Goal: Task Accomplishment & Management: Use online tool/utility

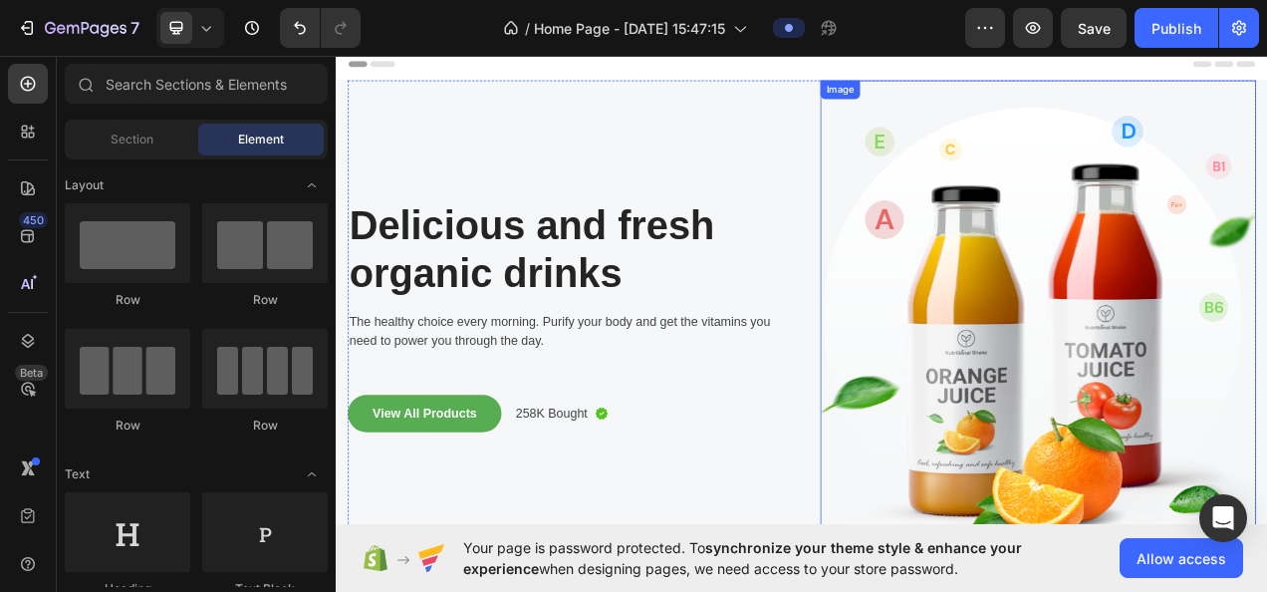
click at [1183, 426] on img at bounding box center [1236, 403] width 559 height 629
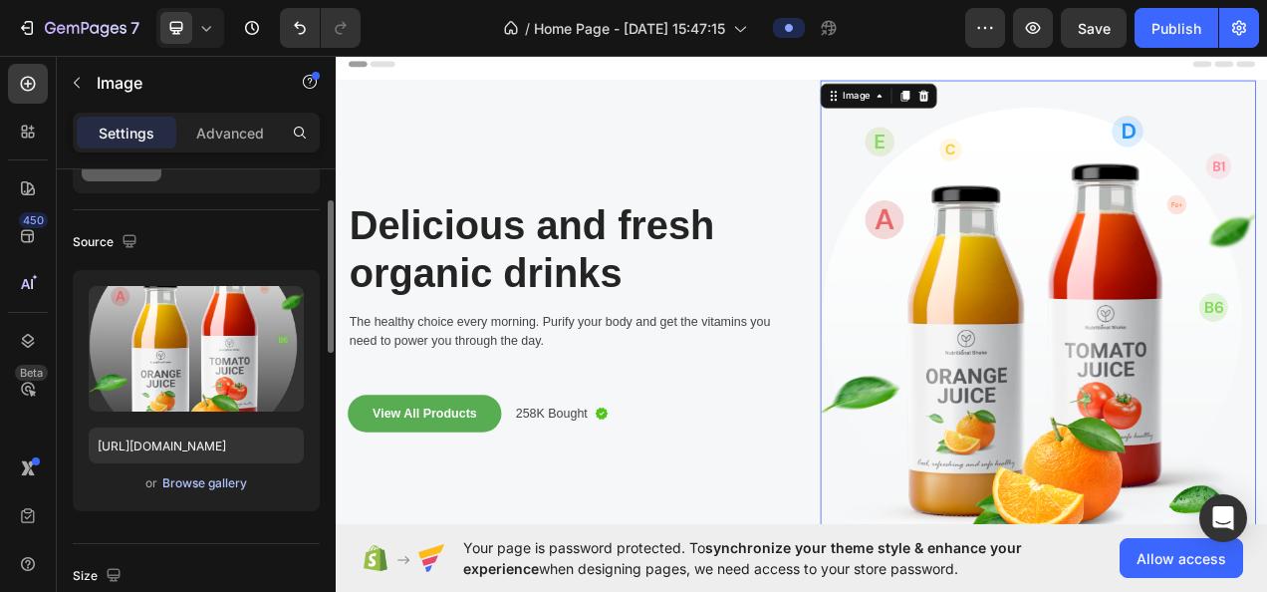
click at [193, 478] on div "Browse gallery" at bounding box center [204, 483] width 85 height 18
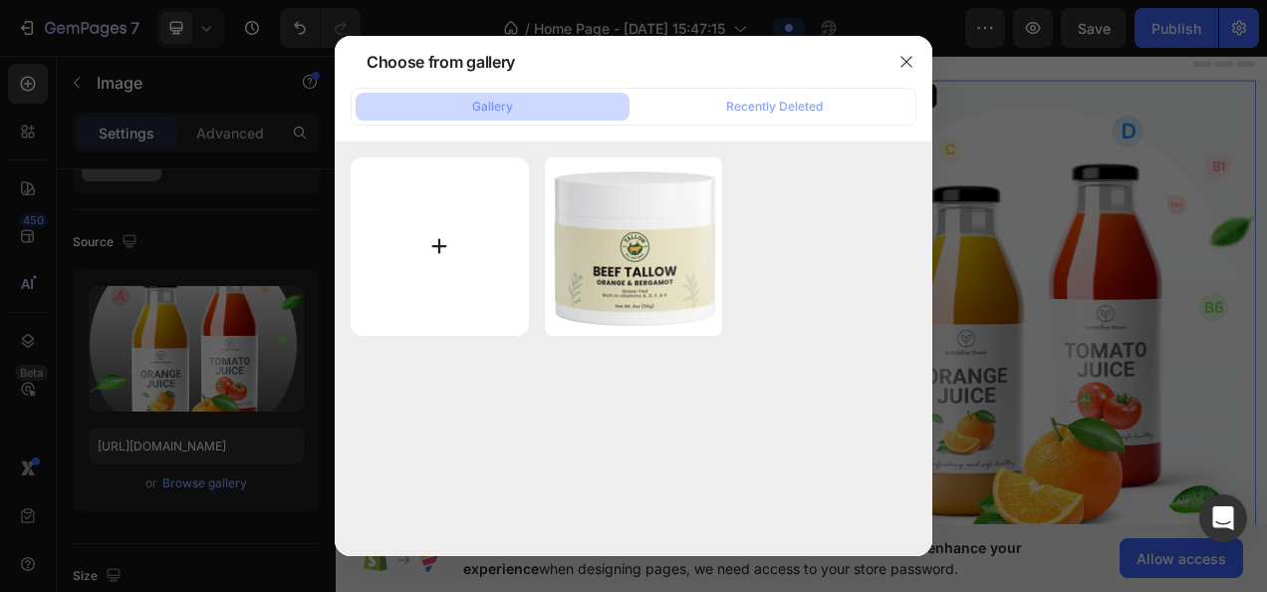
click at [469, 261] on input "file" at bounding box center [440, 246] width 178 height 178
type input "C:\fakepath\tamam.PNG"
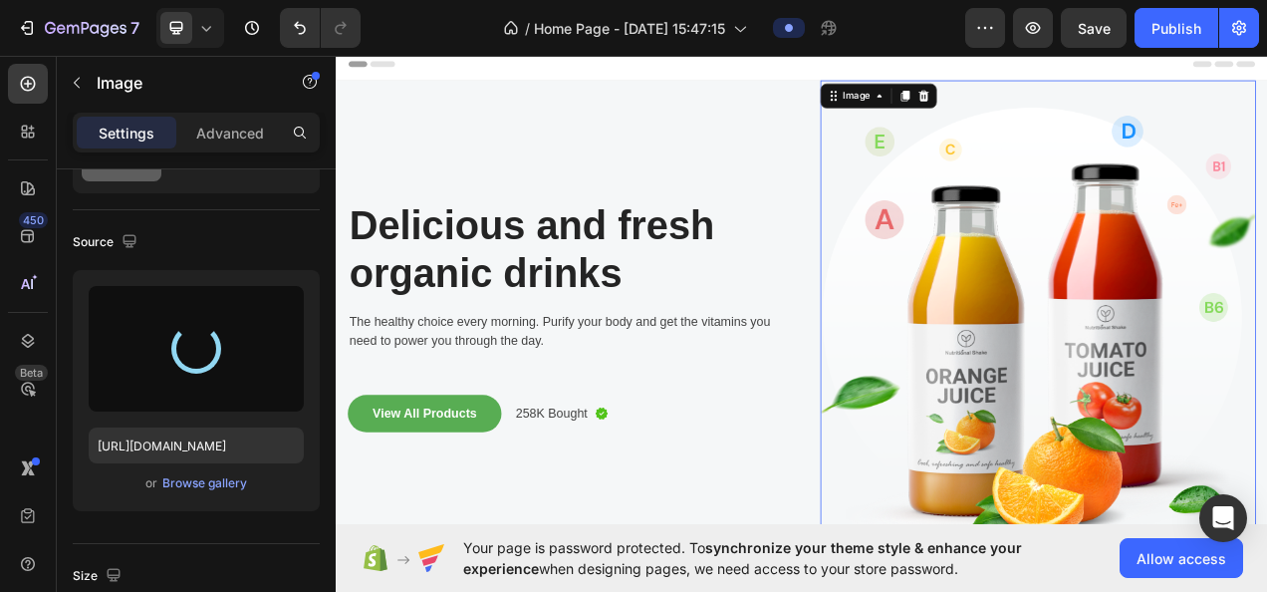
type input "[URL][DOMAIN_NAME]"
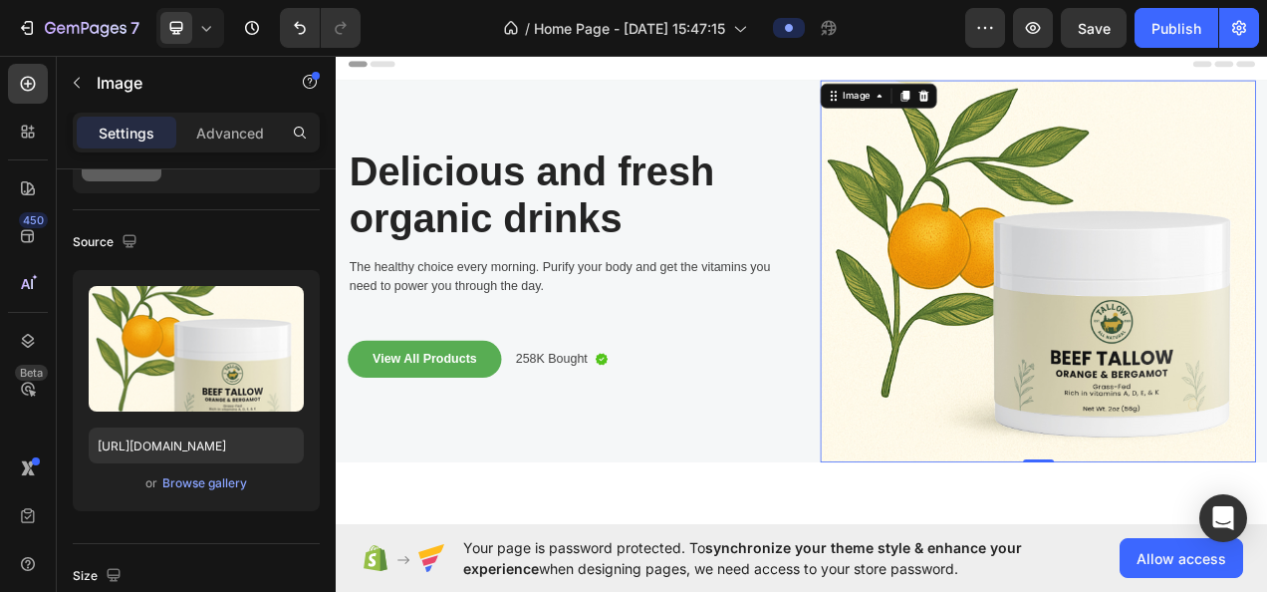
click at [1155, 480] on img at bounding box center [1236, 334] width 559 height 490
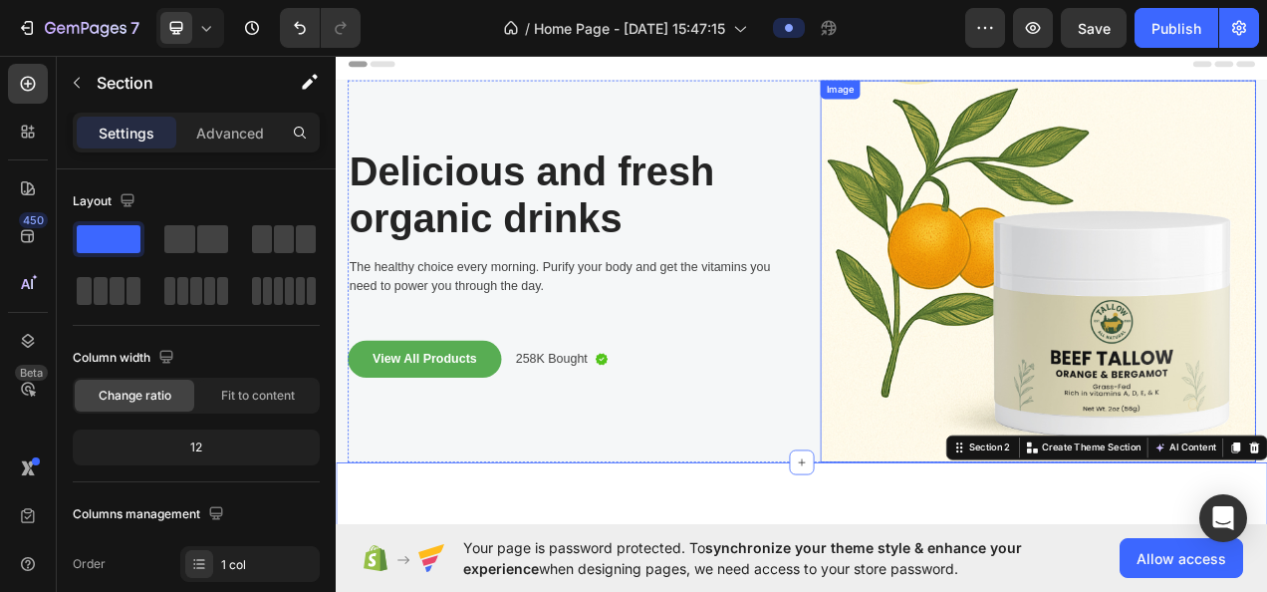
click at [1266, 391] on img at bounding box center [1236, 334] width 559 height 490
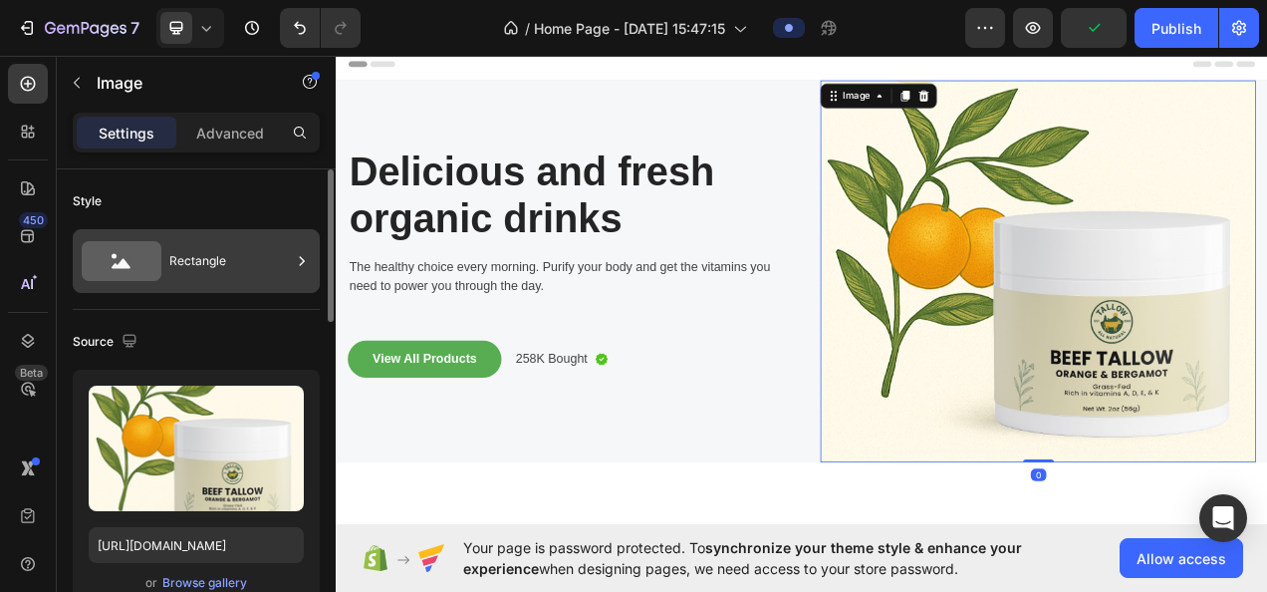
click at [203, 271] on div "Rectangle" at bounding box center [230, 261] width 122 height 46
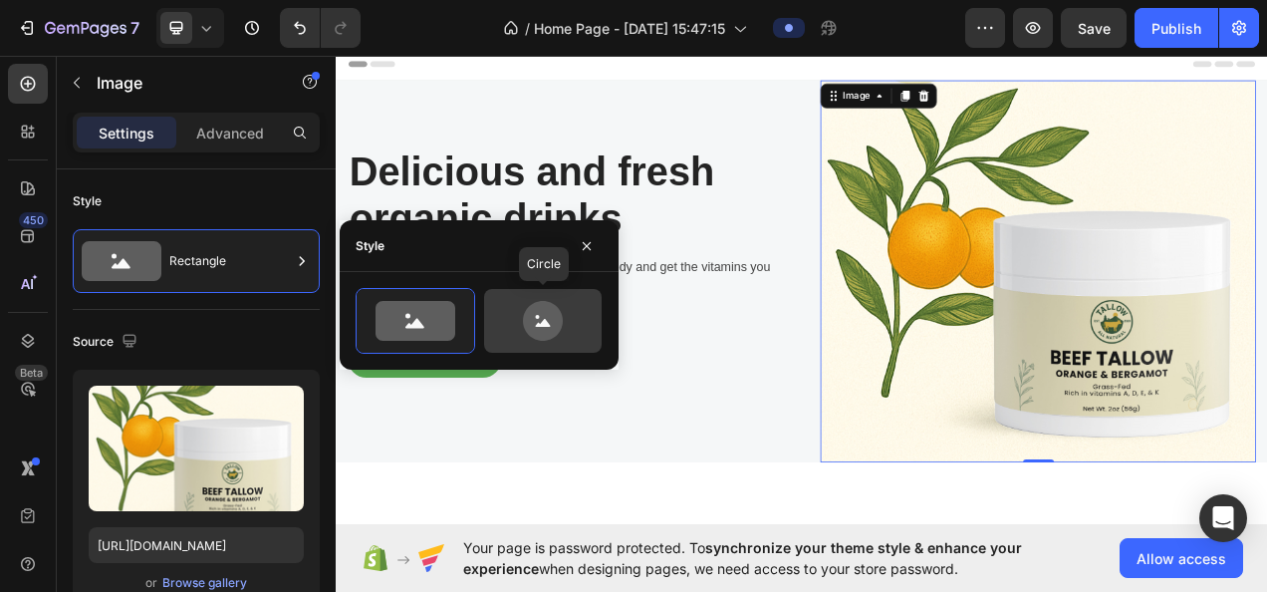
click at [568, 318] on icon at bounding box center [543, 321] width 94 height 40
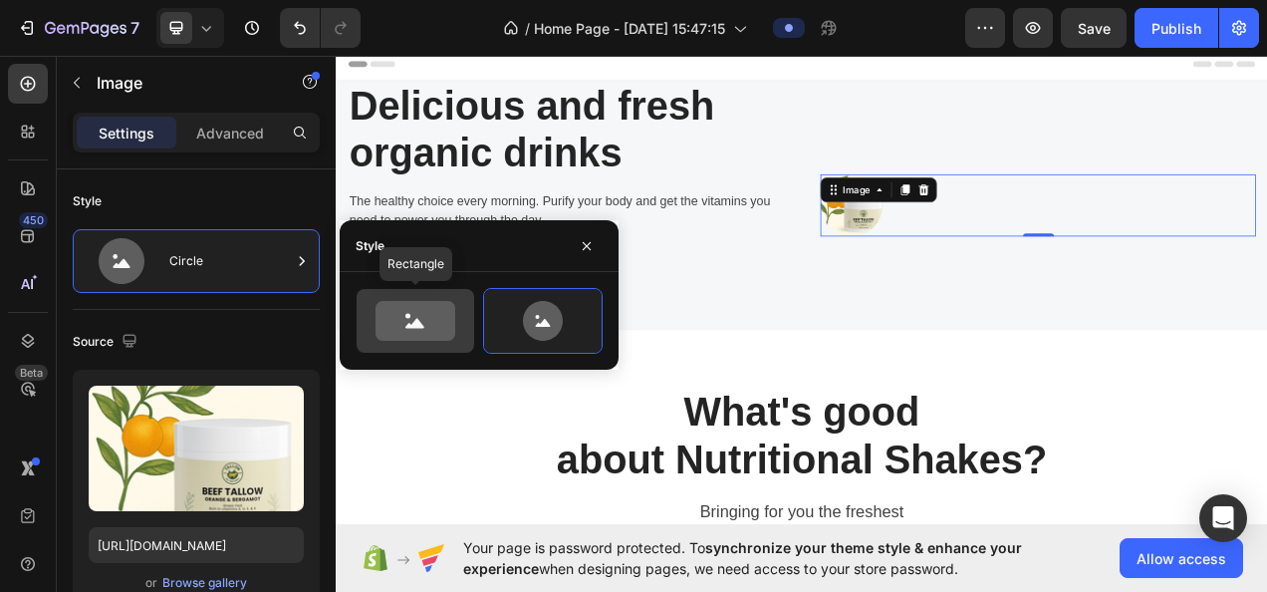
click at [452, 318] on icon at bounding box center [416, 321] width 80 height 40
type input "100"
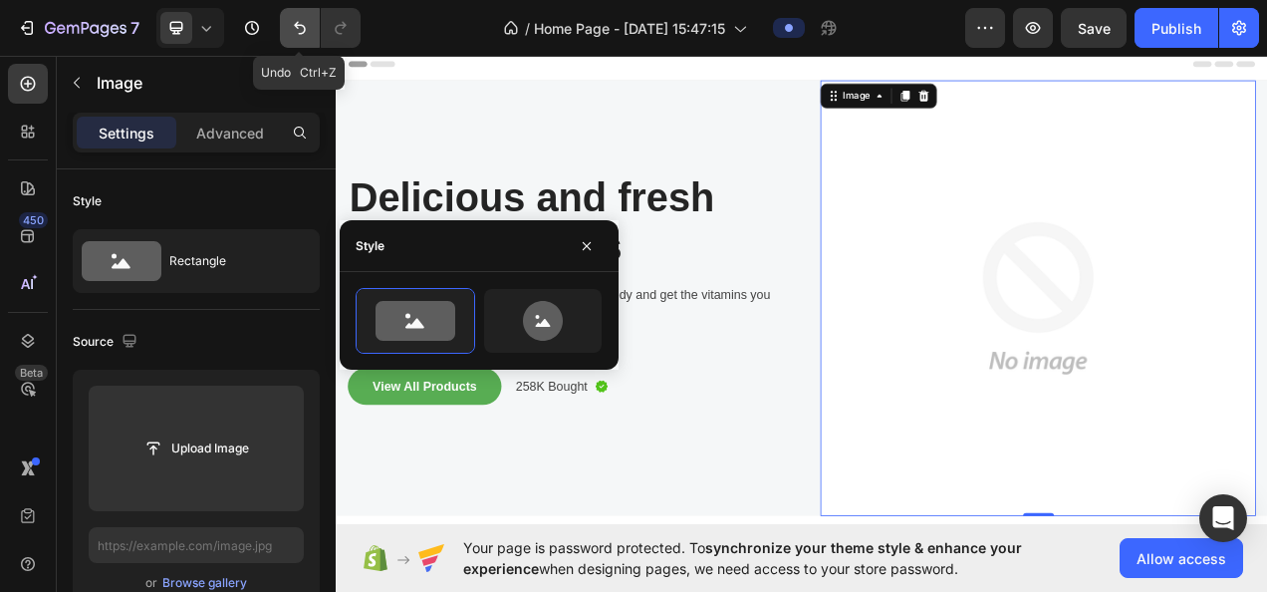
click at [295, 20] on icon "Undo/Redo" at bounding box center [300, 28] width 20 height 20
type input "[URL][DOMAIN_NAME]"
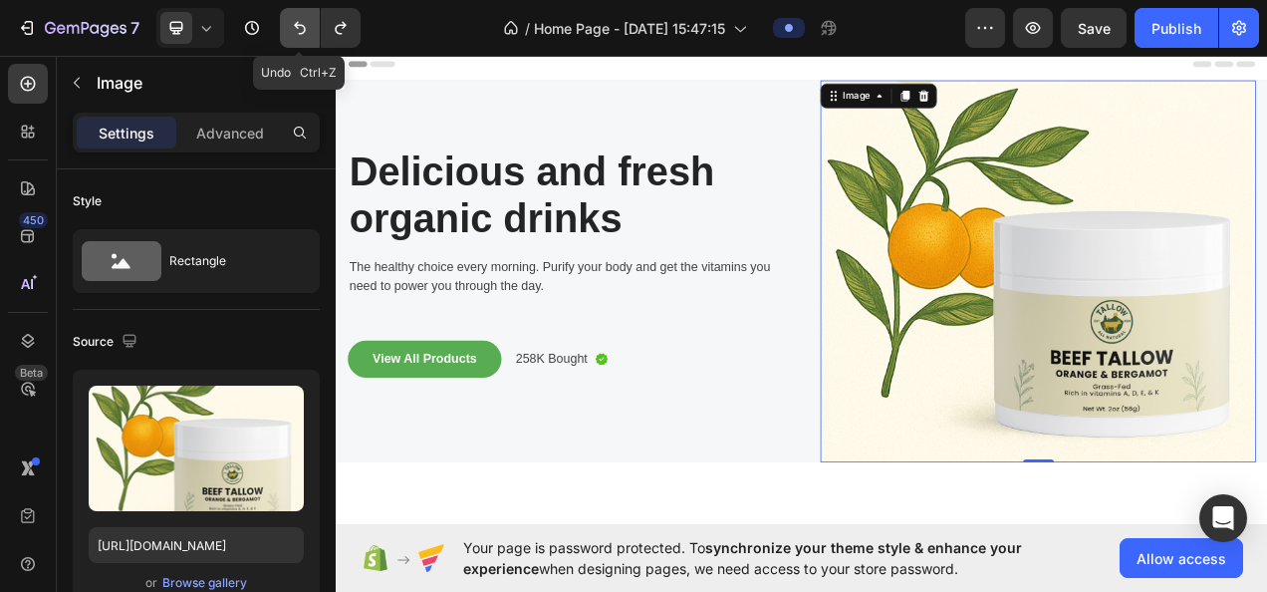
click at [295, 25] on icon "Undo/Redo" at bounding box center [300, 28] width 12 height 13
click at [295, 30] on icon "Undo/Redo" at bounding box center [300, 28] width 20 height 20
type input "100"
click at [295, 30] on icon "Undo/Redo" at bounding box center [300, 28] width 20 height 20
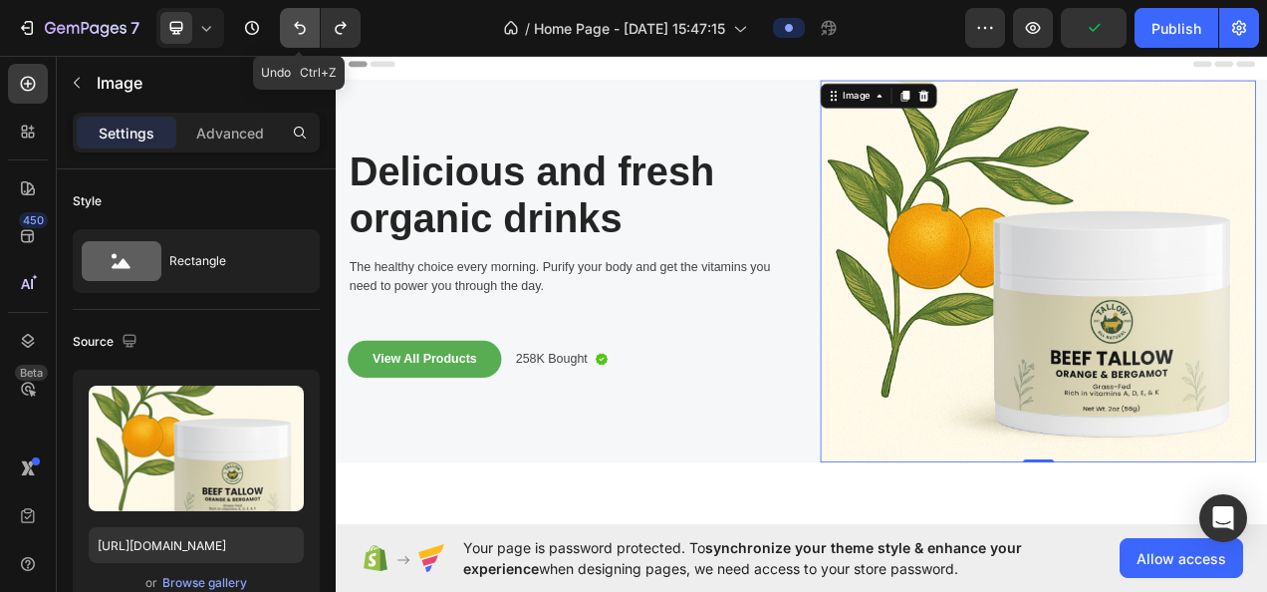
type input "[URL][DOMAIN_NAME]"
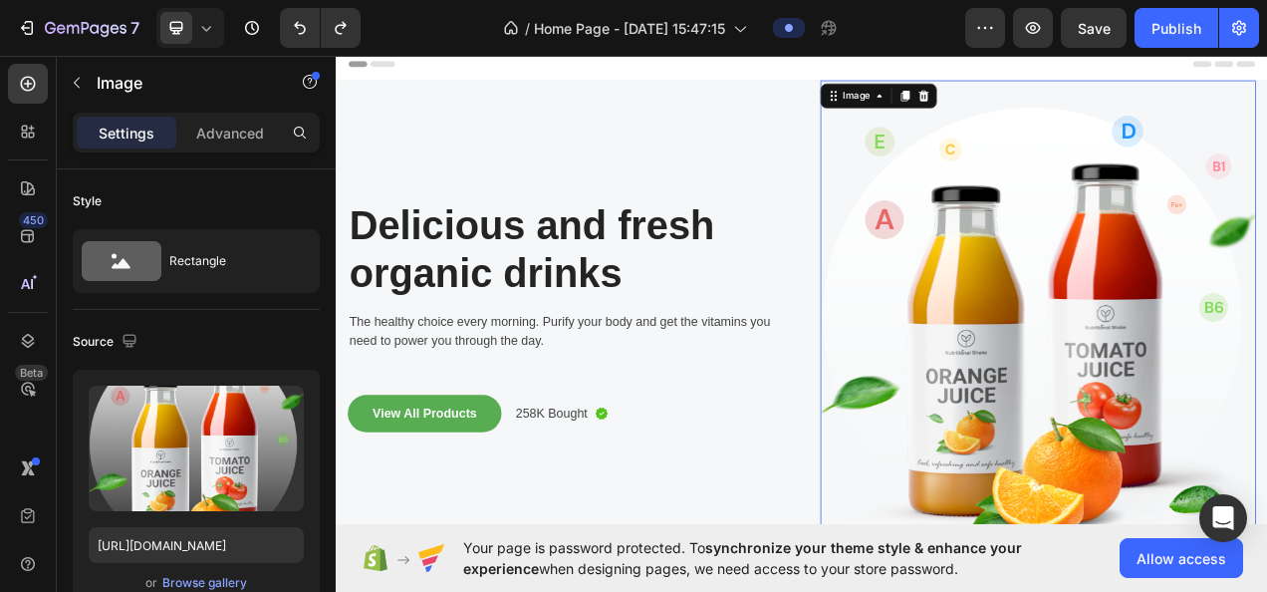
scroll to position [199, 0]
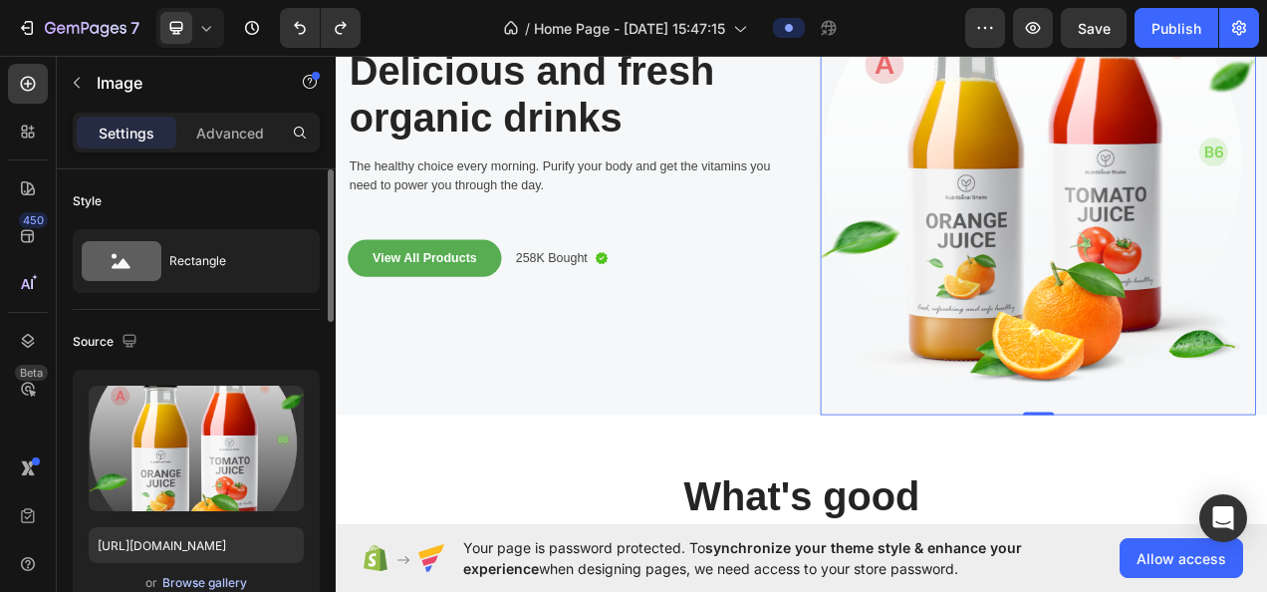
click at [207, 583] on div "Browse gallery" at bounding box center [204, 583] width 85 height 18
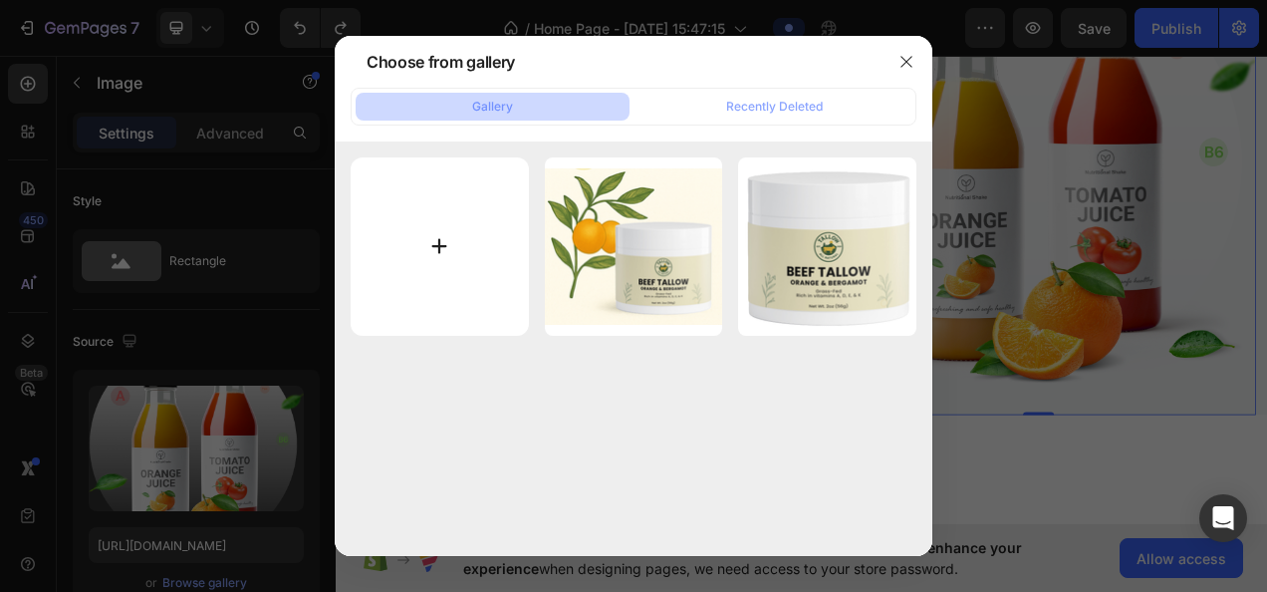
click at [452, 287] on input "file" at bounding box center [440, 246] width 178 height 178
type input "C:\fakepath\ChatGPT Image [DATE], 12_42_15 (2).png"
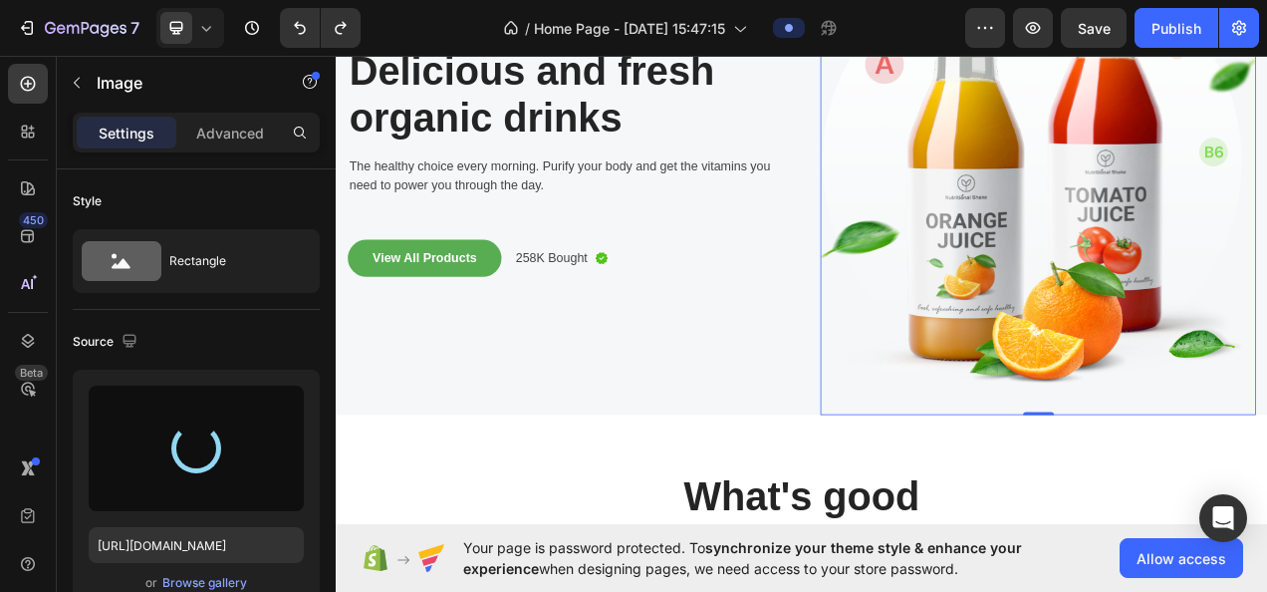
type input "[URL][DOMAIN_NAME]"
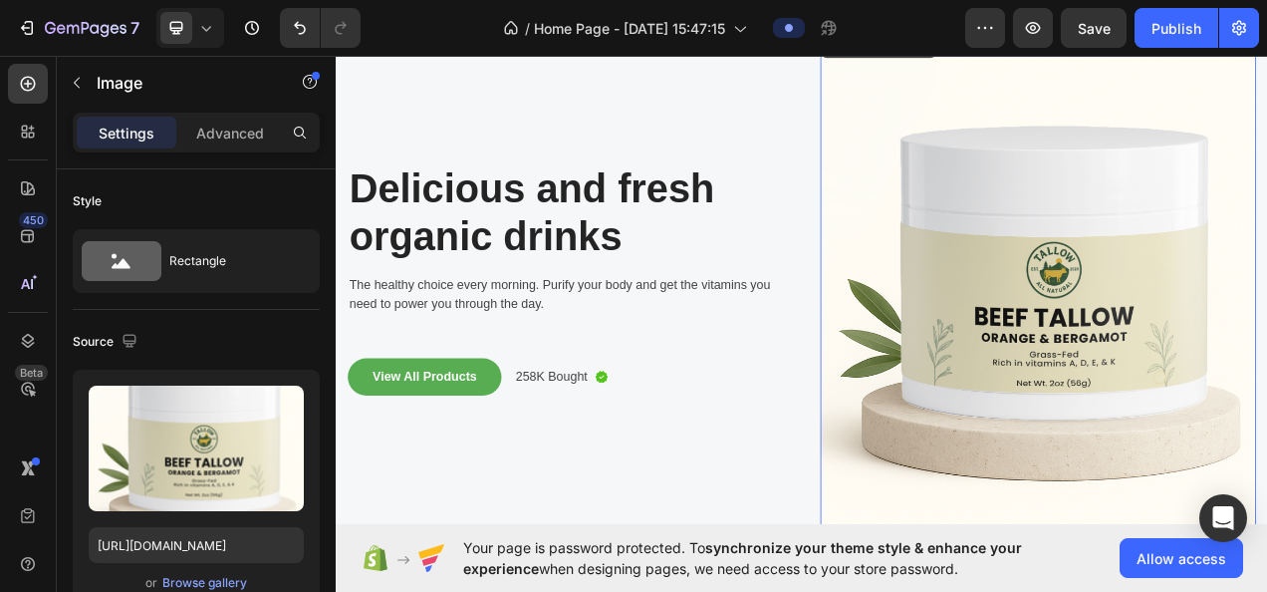
scroll to position [0, 0]
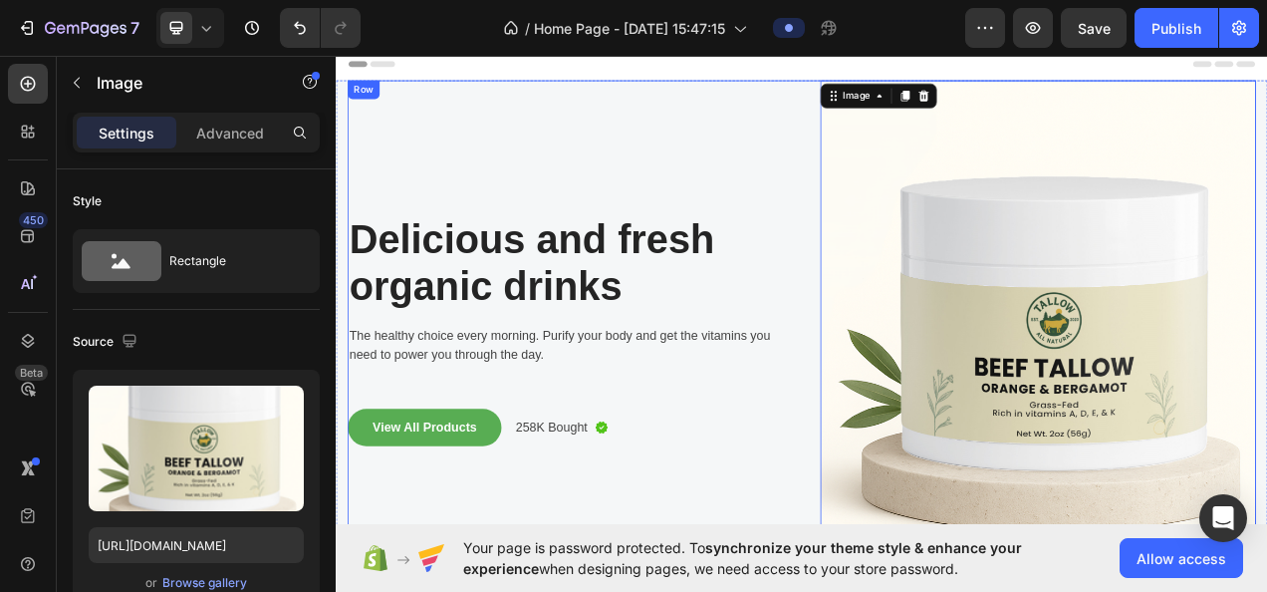
click at [735, 205] on div "Delicious and fresh organic drinks Heading The healthy choice every morning. Pu…" at bounding box center [630, 421] width 559 height 664
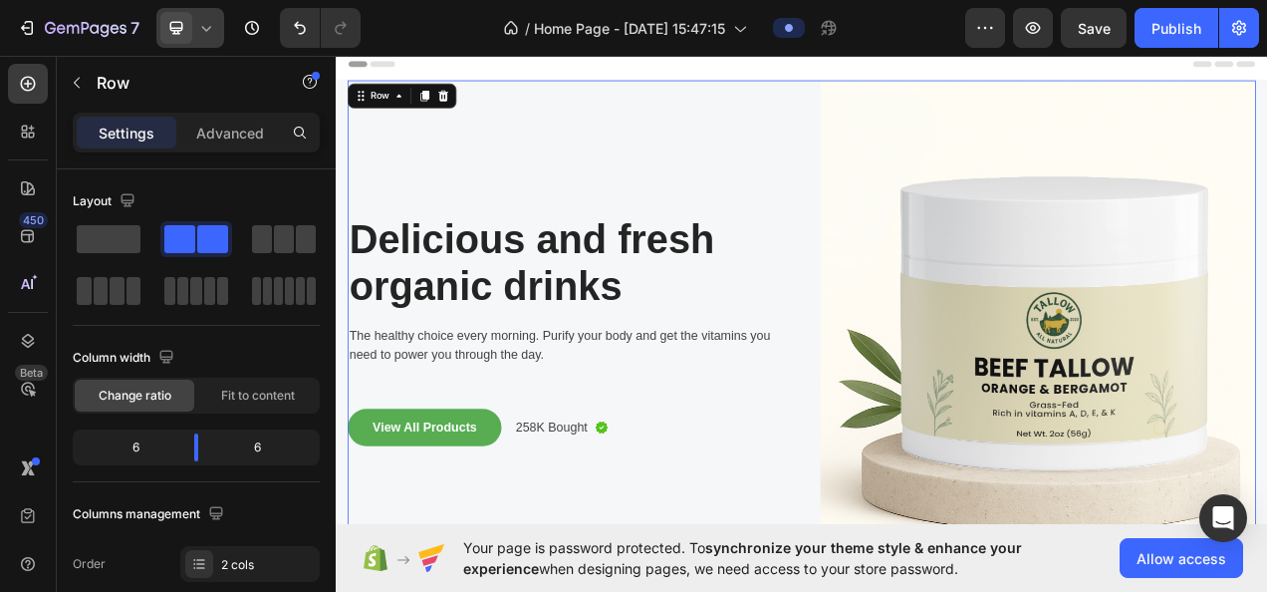
click at [193, 20] on div at bounding box center [190, 28] width 68 height 40
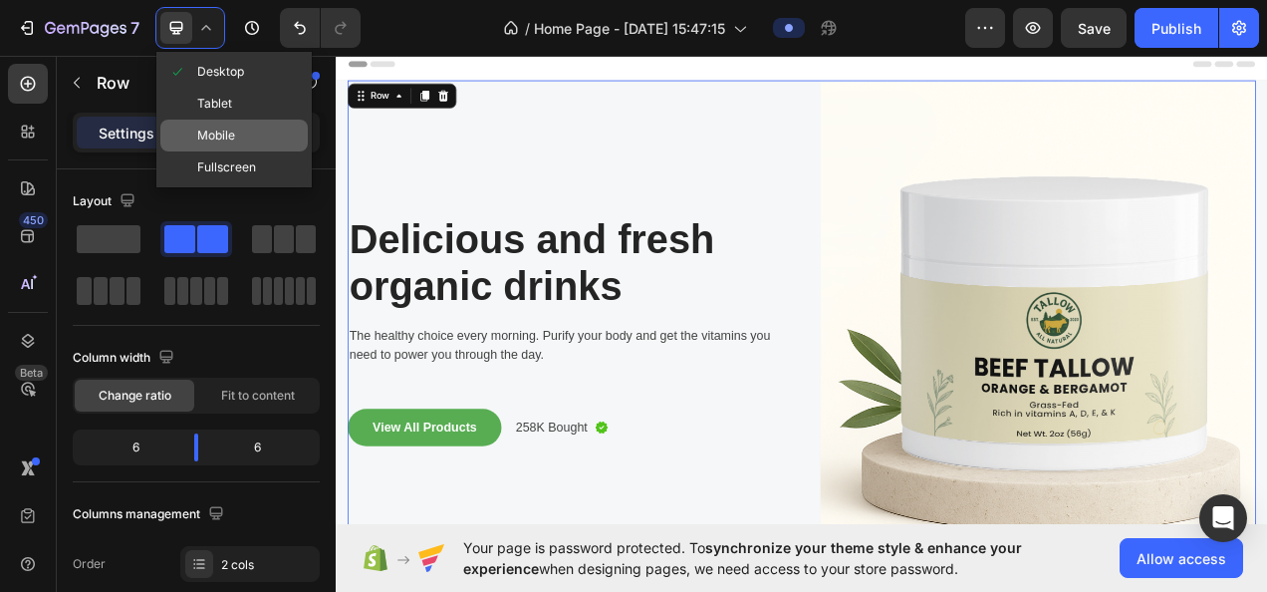
click at [239, 151] on div "Mobile" at bounding box center [233, 167] width 147 height 32
type input "0"
type input "100%"
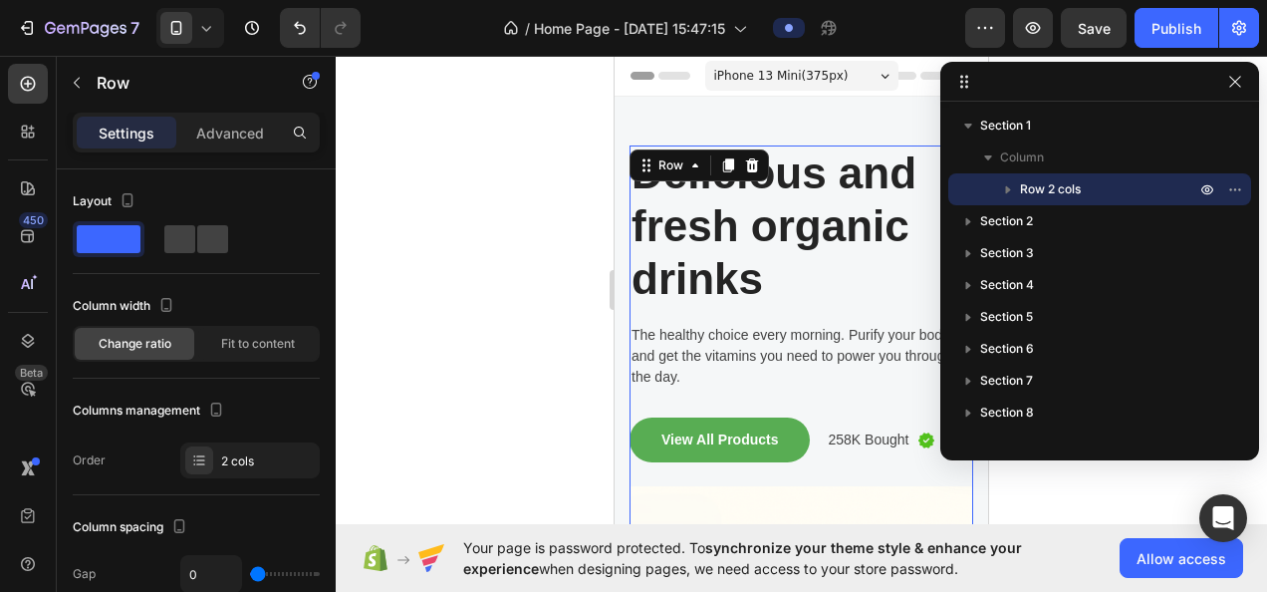
scroll to position [20, 0]
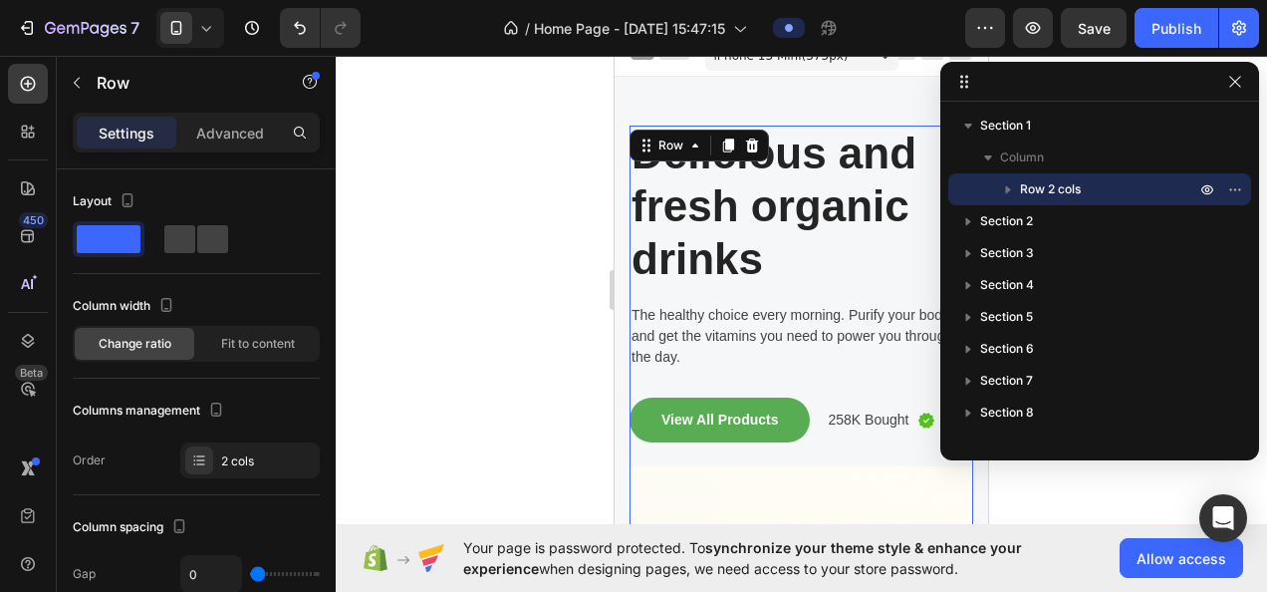
click at [542, 263] on div at bounding box center [801, 324] width 931 height 536
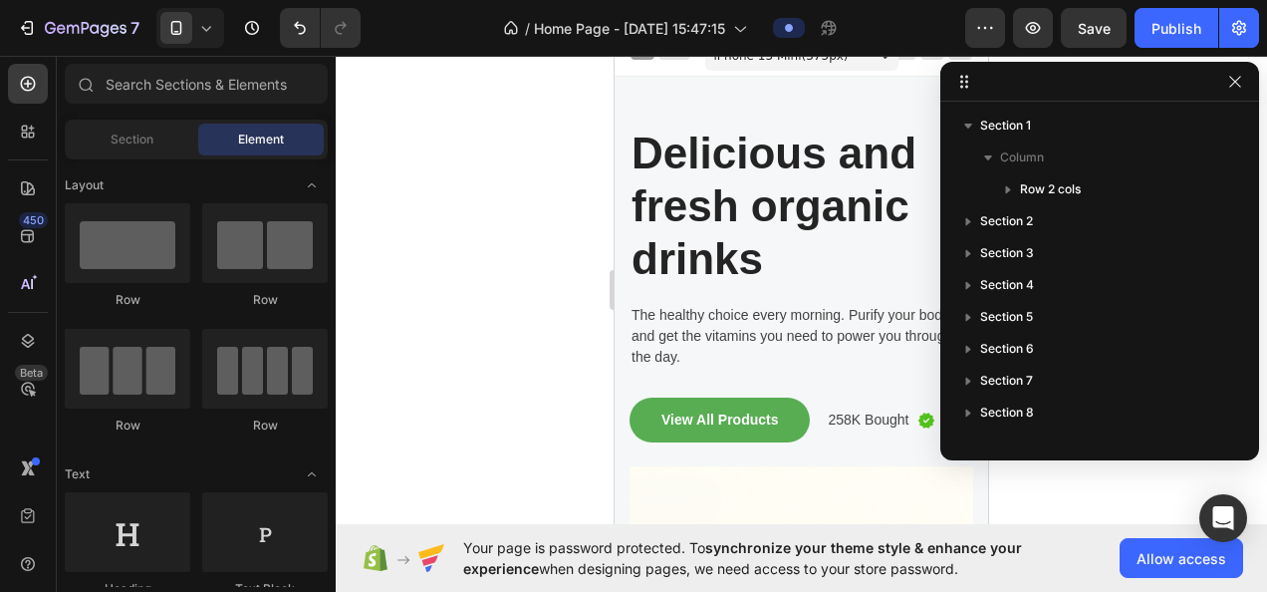
click at [1235, 92] on button "button" at bounding box center [1235, 82] width 24 height 24
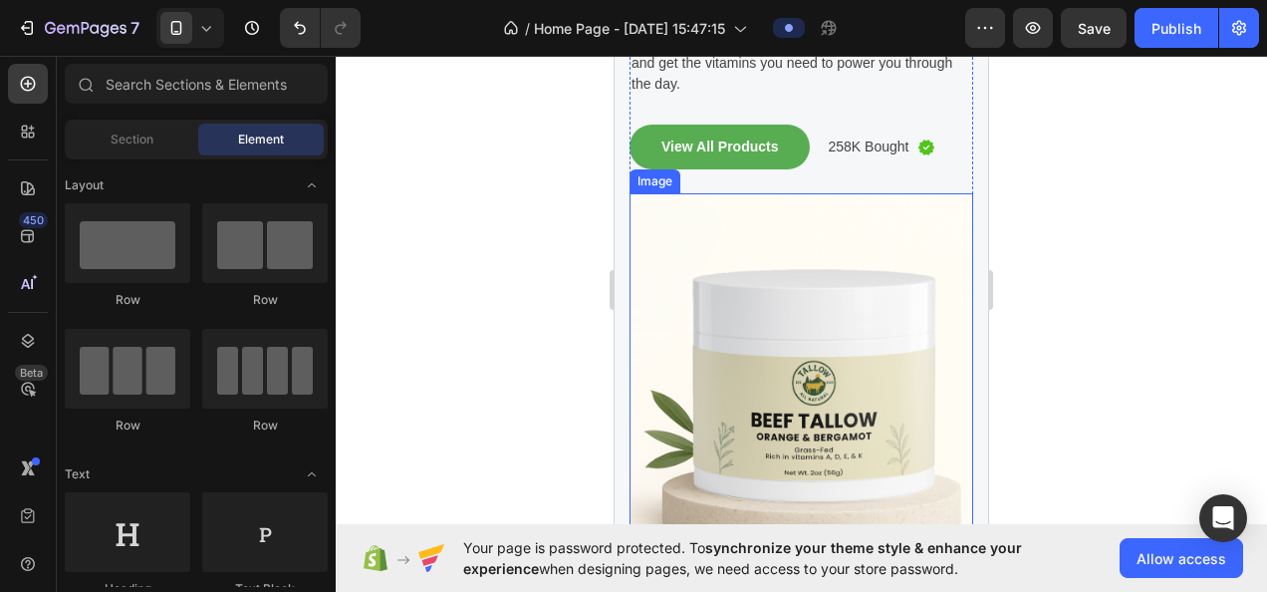
scroll to position [299, 0]
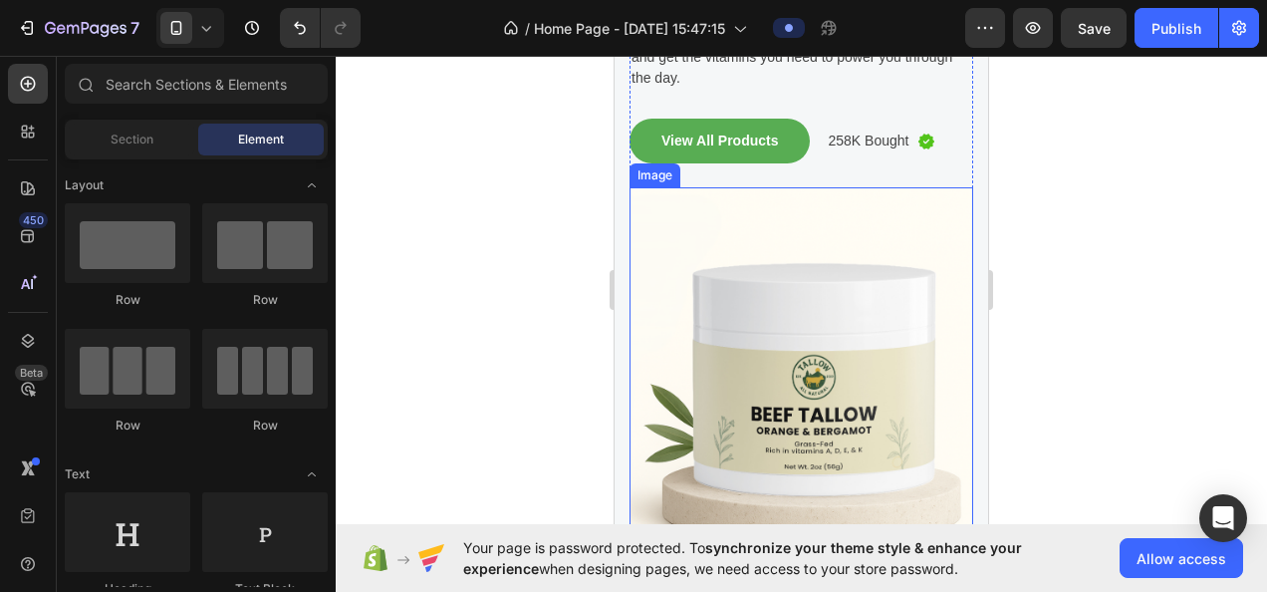
click at [766, 256] on img at bounding box center [802, 391] width 344 height 408
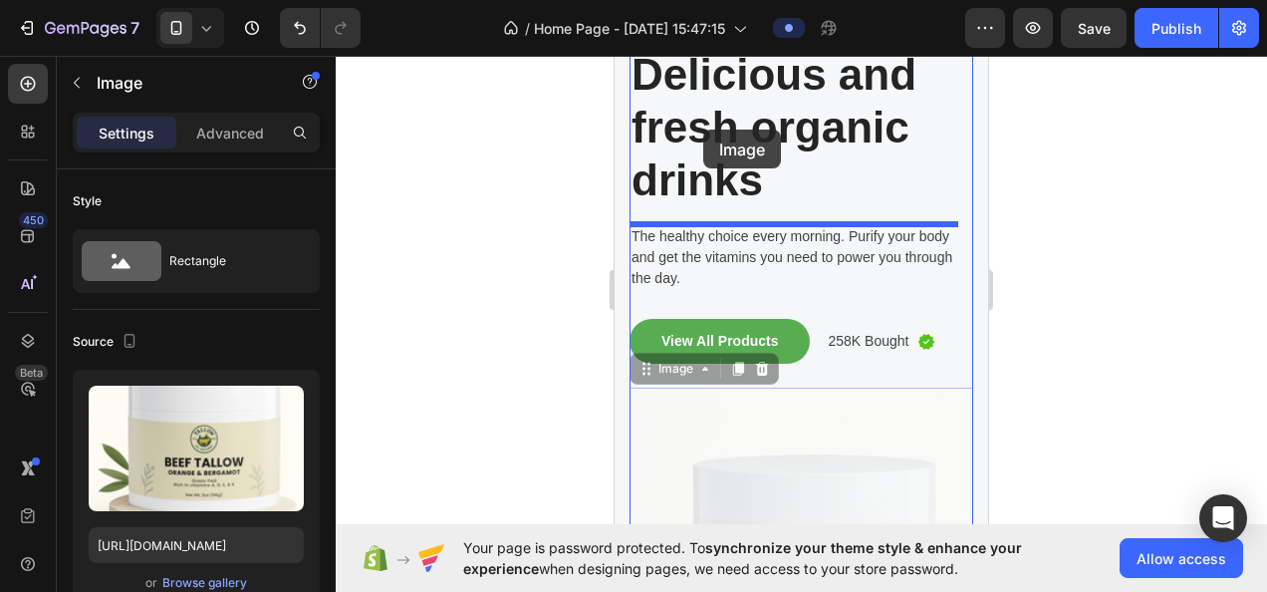
scroll to position [0, 0]
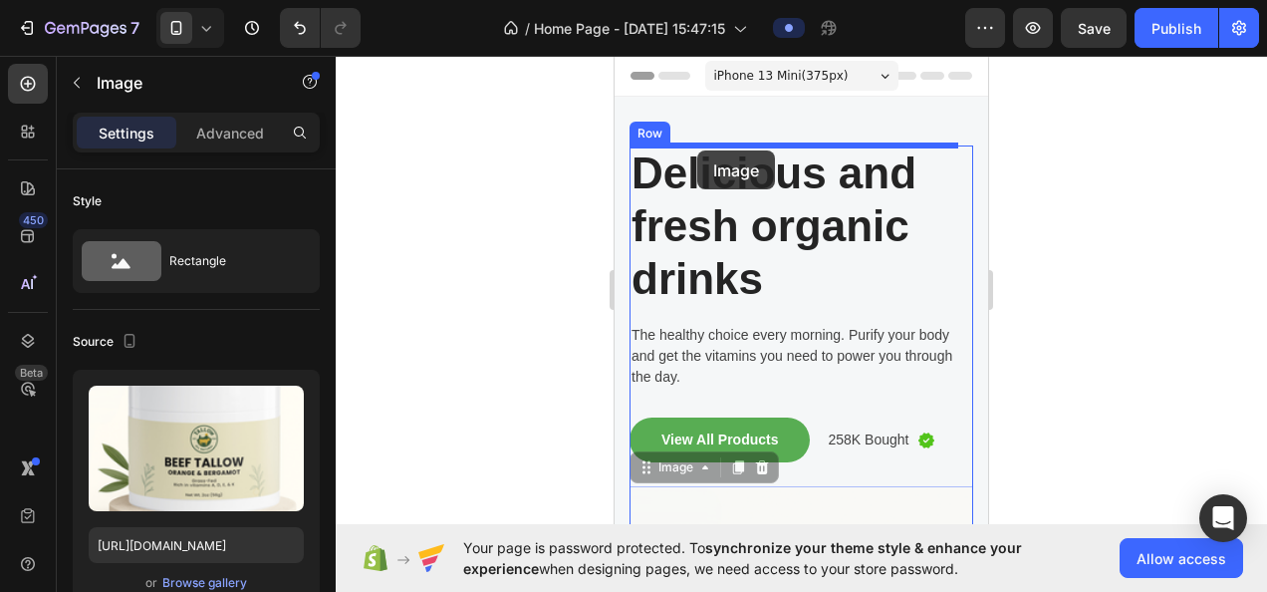
drag, startPoint x: 716, startPoint y: 217, endPoint x: 697, endPoint y: 146, distance: 73.2
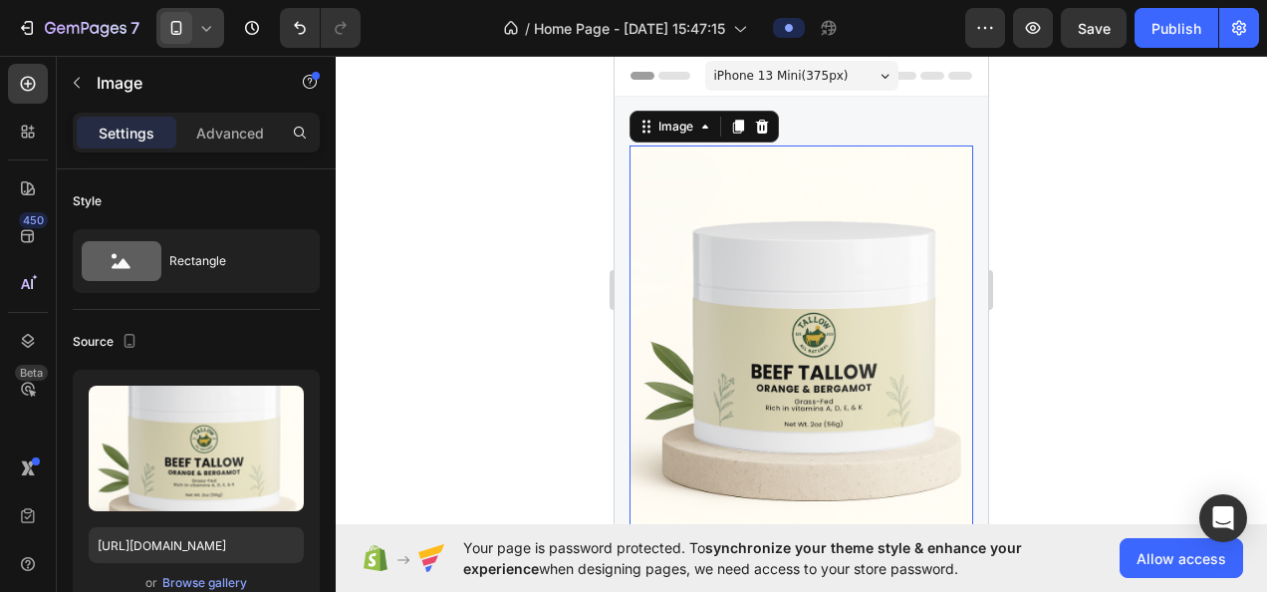
click at [189, 26] on span at bounding box center [176, 28] width 32 height 32
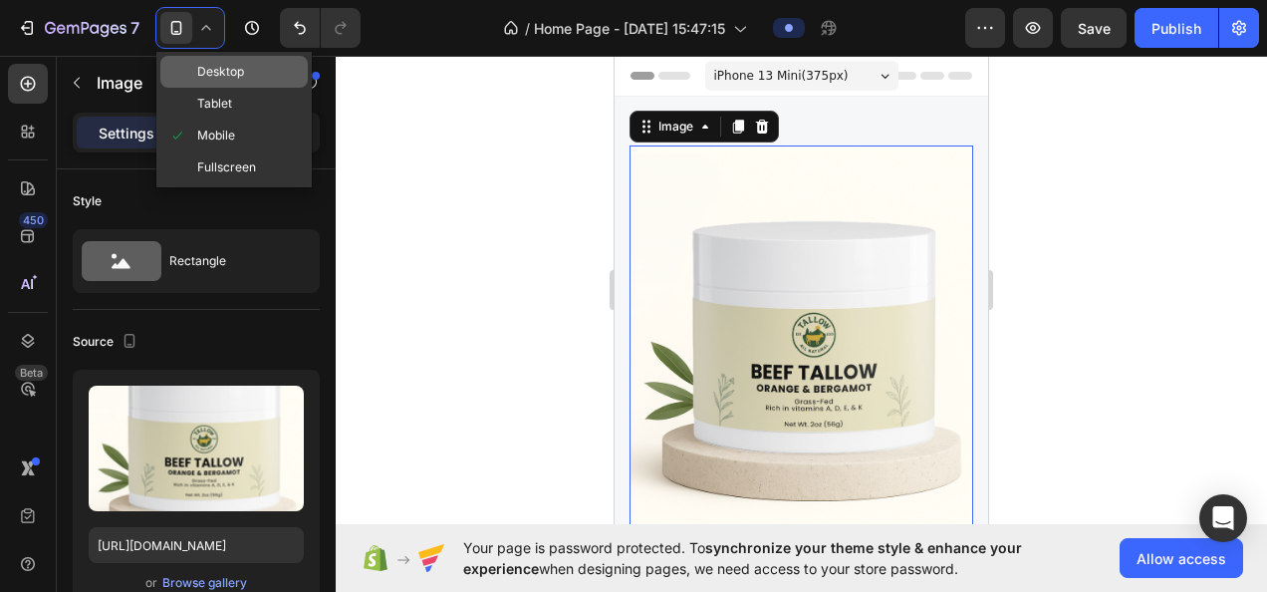
click at [225, 67] on span "Desktop" at bounding box center [220, 72] width 47 height 20
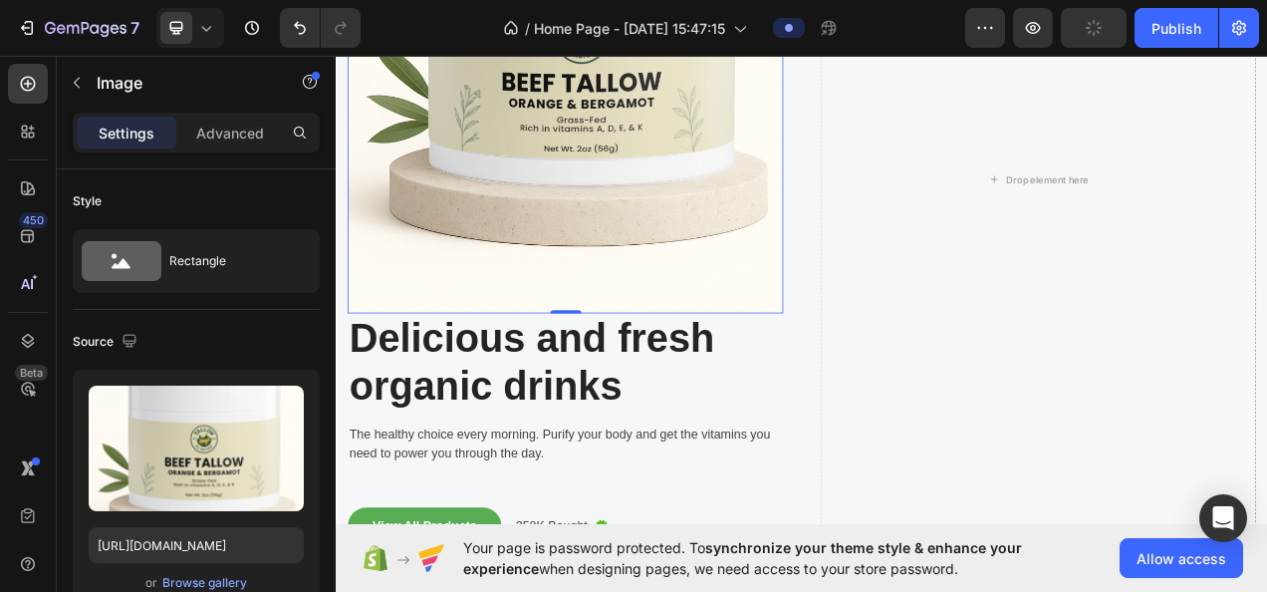
scroll to position [398, 0]
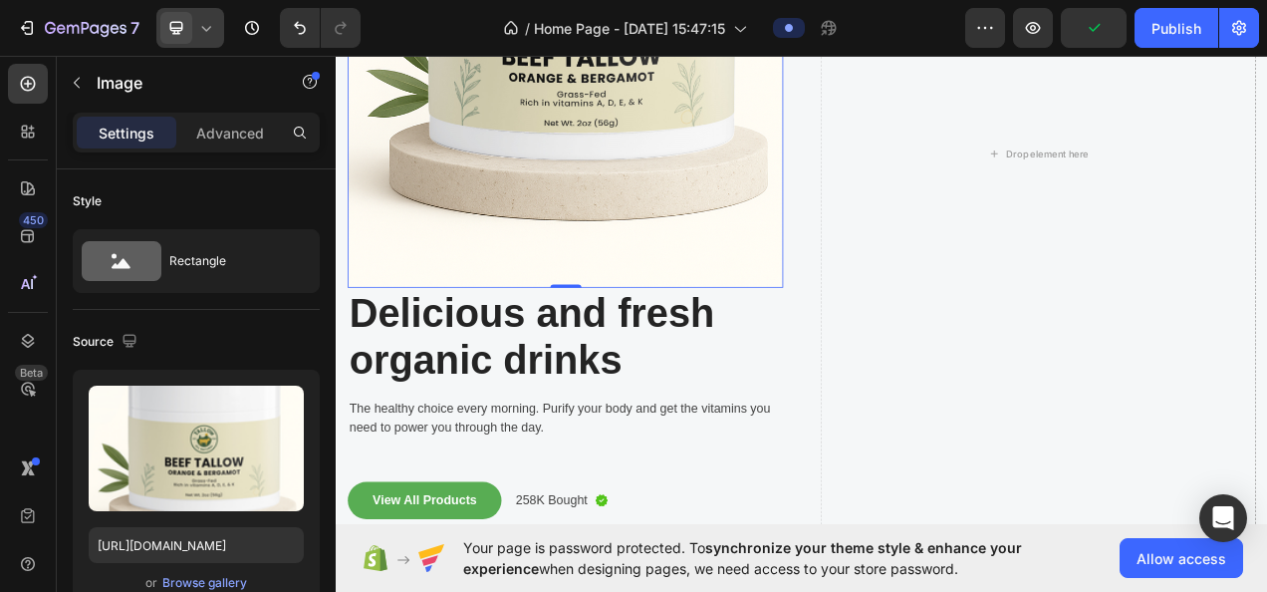
click at [207, 32] on icon at bounding box center [206, 28] width 20 height 20
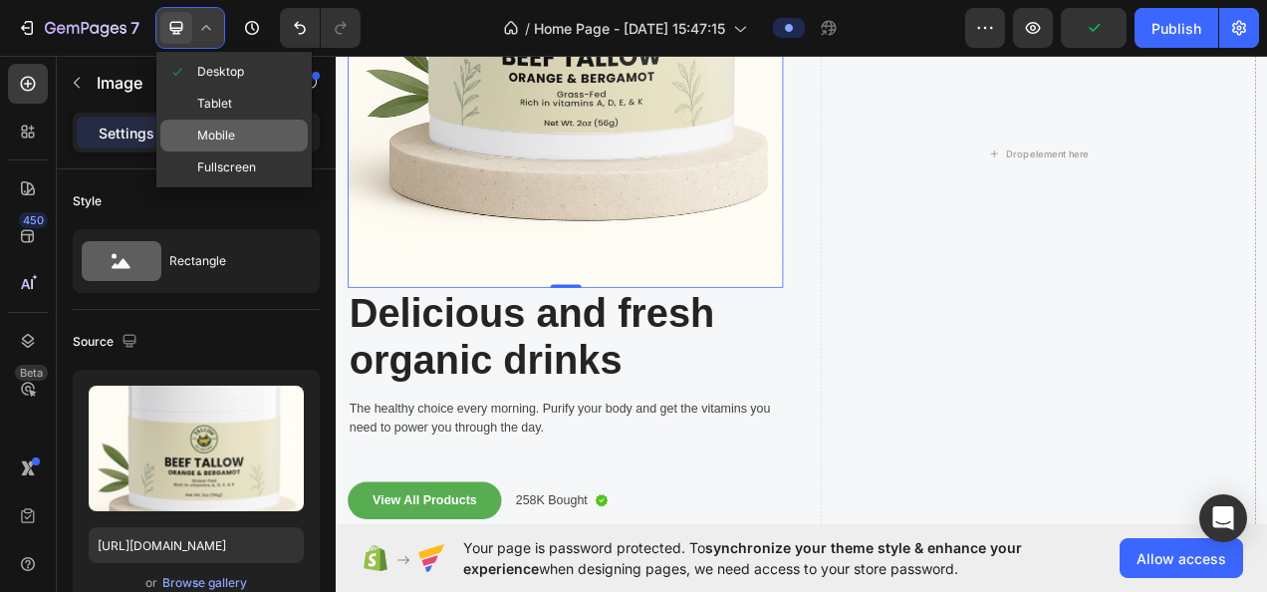
click at [233, 130] on span "Mobile" at bounding box center [216, 136] width 38 height 20
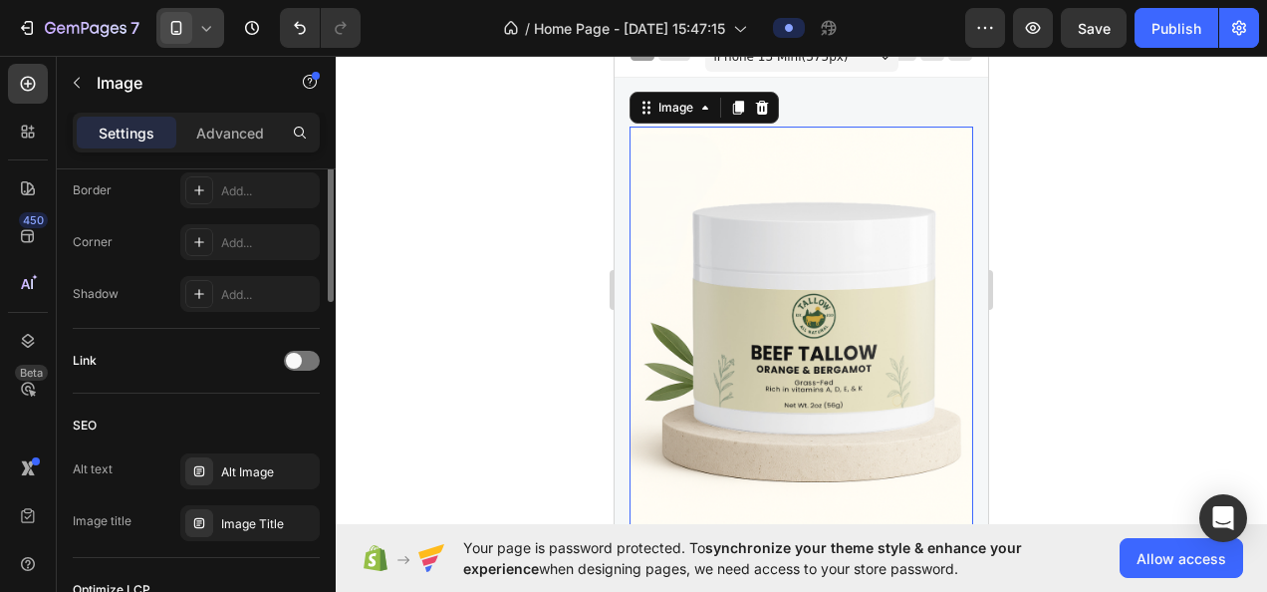
scroll to position [398, 0]
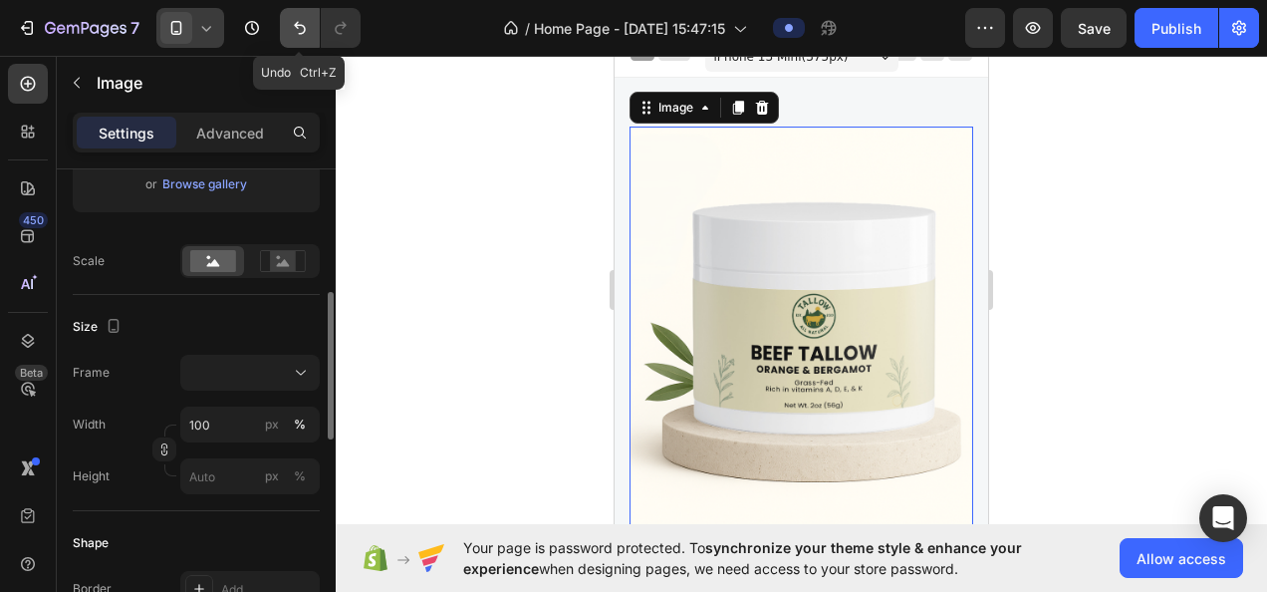
click at [307, 26] on icon "Undo/Redo" at bounding box center [300, 28] width 20 height 20
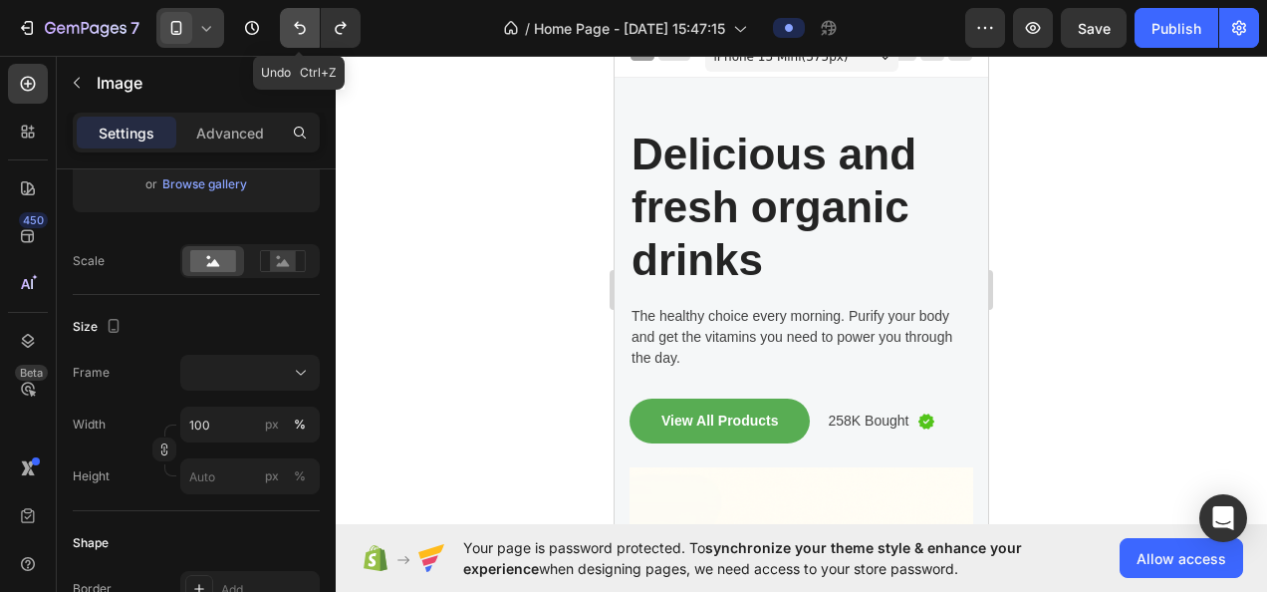
click at [307, 26] on icon "Undo/Redo" at bounding box center [300, 28] width 20 height 20
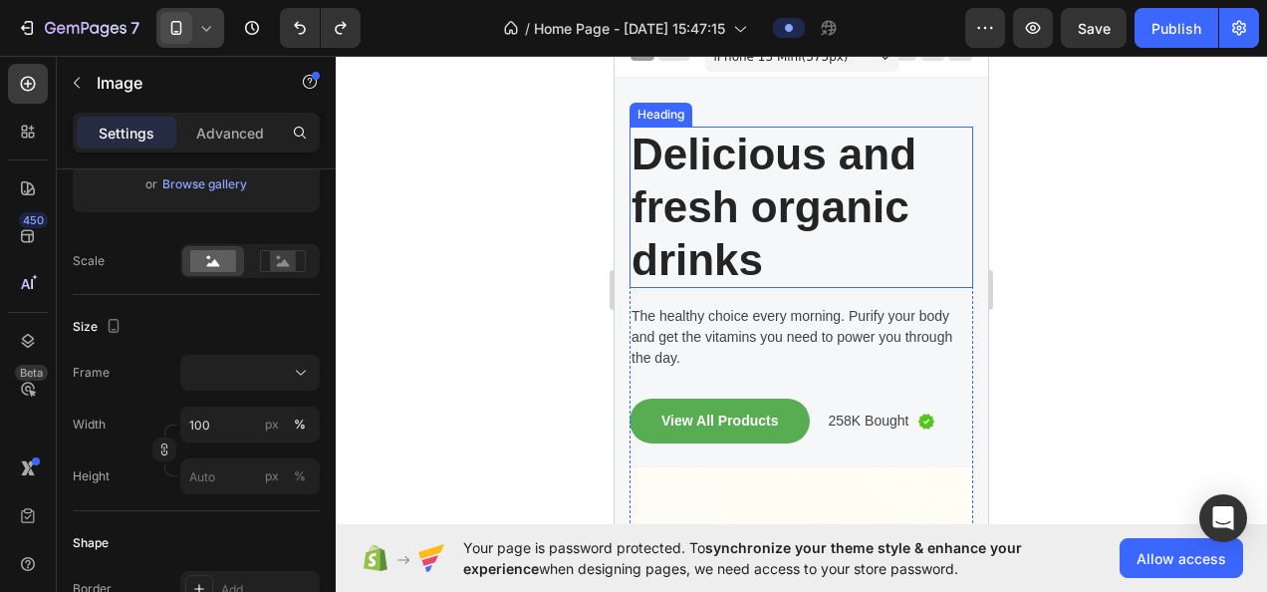
scroll to position [0, 0]
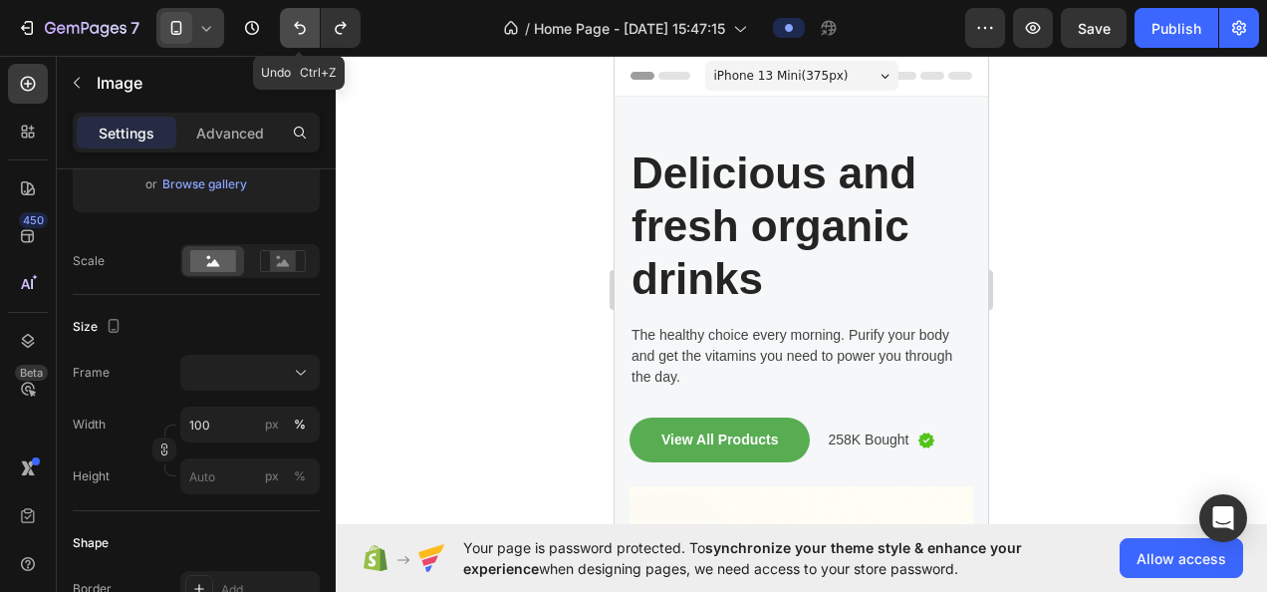
click at [291, 20] on icon "Undo/Redo" at bounding box center [300, 28] width 20 height 20
type input "[URL][DOMAIN_NAME]"
click at [291, 20] on icon "Undo/Redo" at bounding box center [300, 28] width 20 height 20
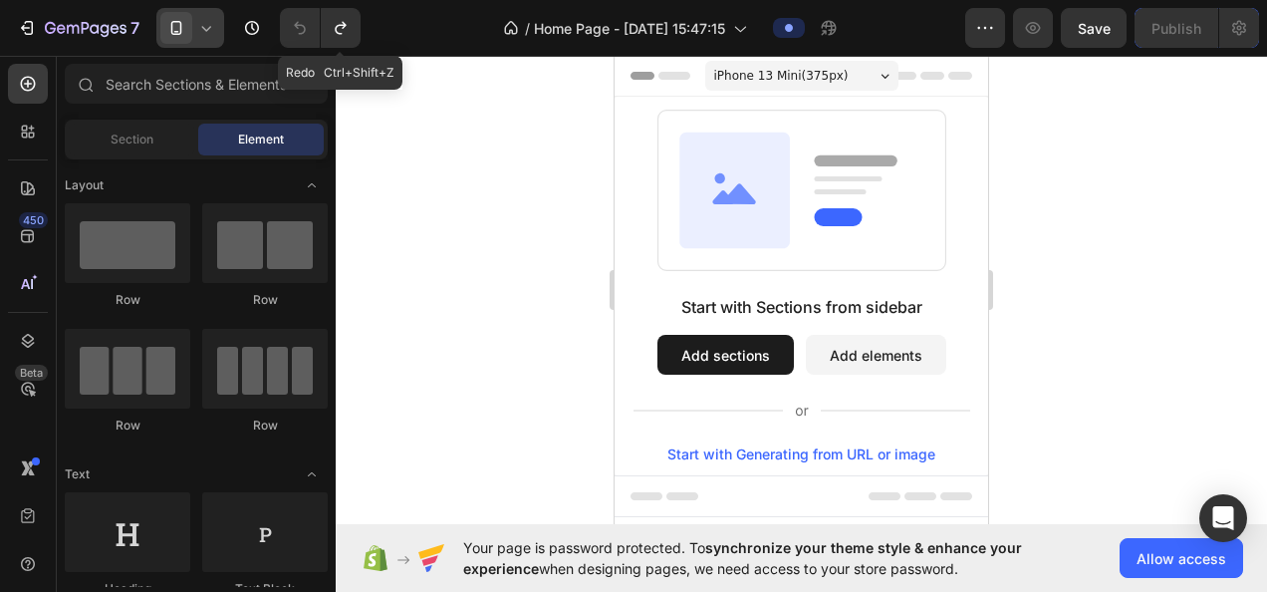
click at [341, 19] on icon "Undo/Redo" at bounding box center [341, 28] width 20 height 20
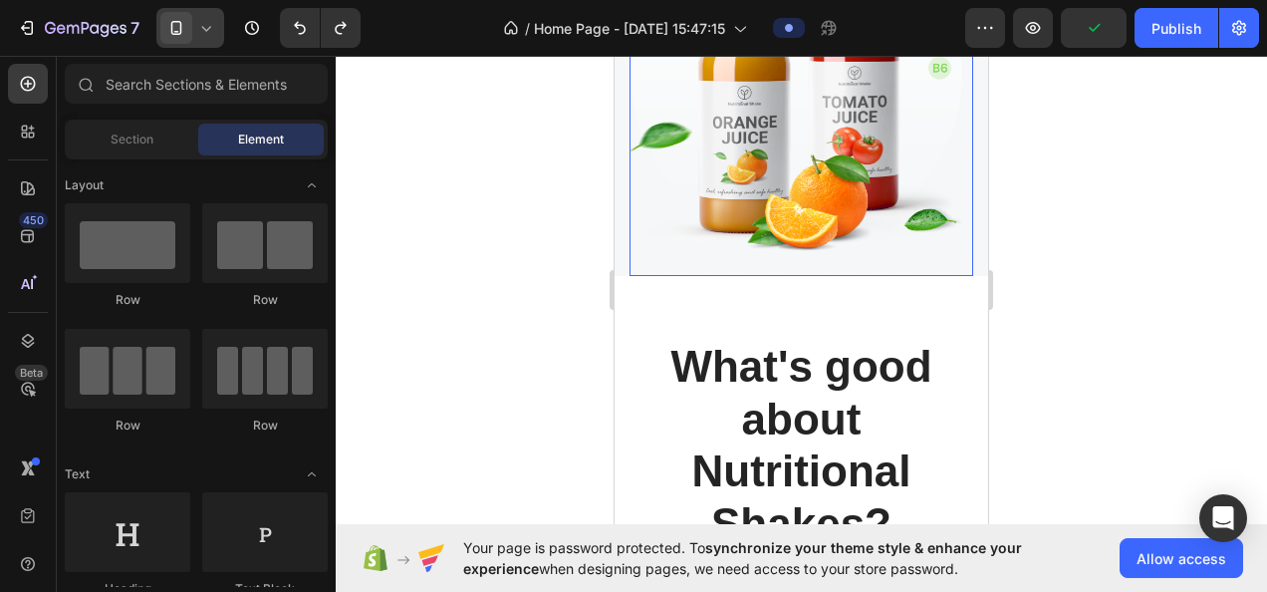
scroll to position [299, 0]
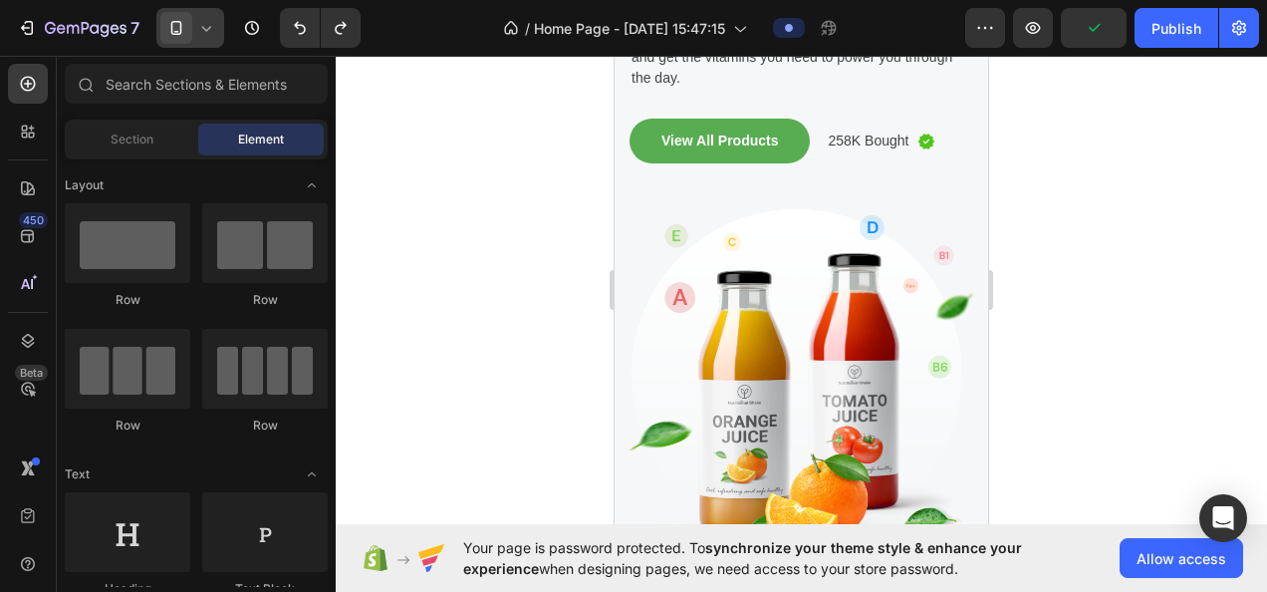
click at [228, 30] on div "7" at bounding box center [188, 28] width 377 height 40
click at [215, 32] on div at bounding box center [190, 28] width 68 height 40
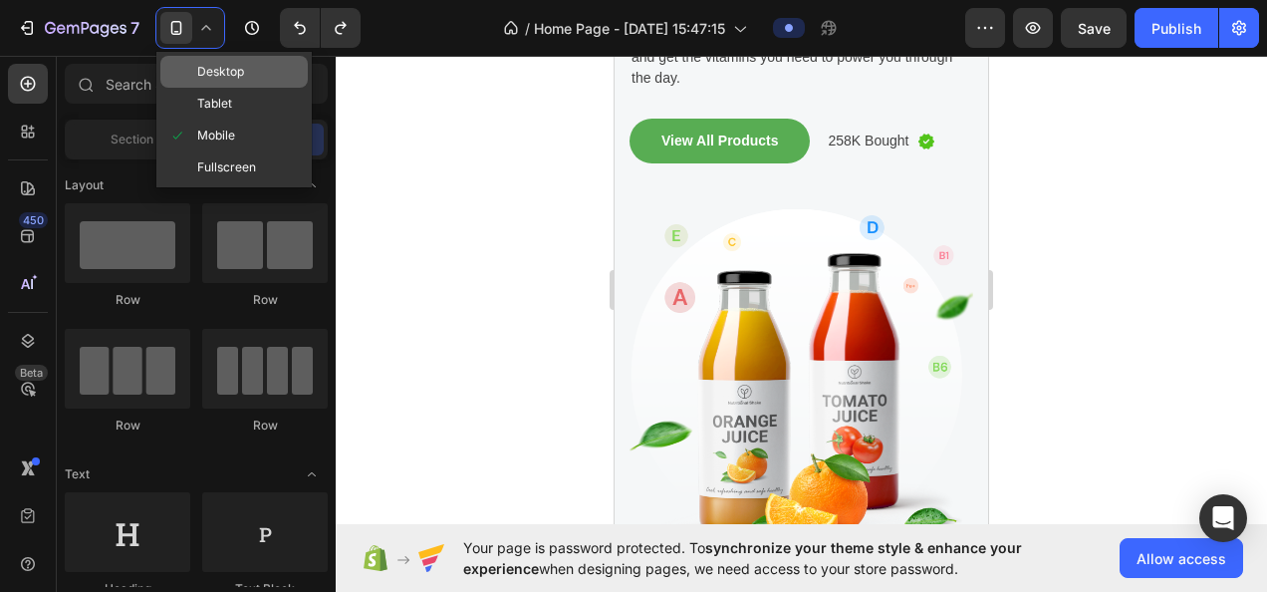
click at [247, 88] on div "Desktop" at bounding box center [233, 104] width 147 height 32
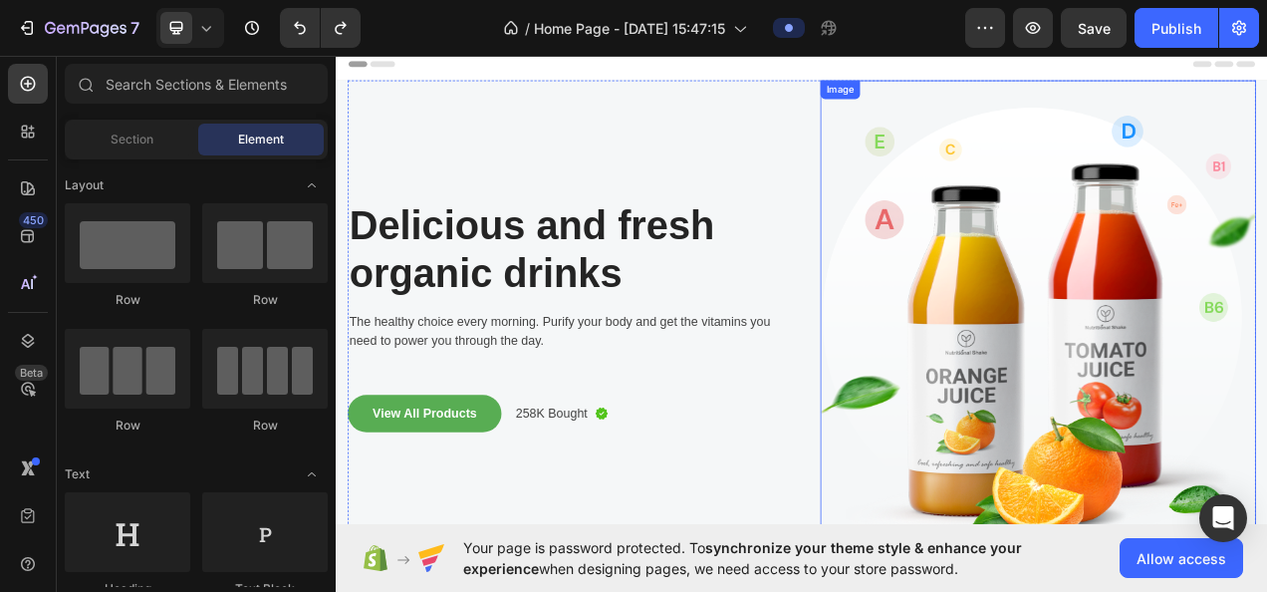
click at [1170, 331] on img at bounding box center [1236, 403] width 559 height 629
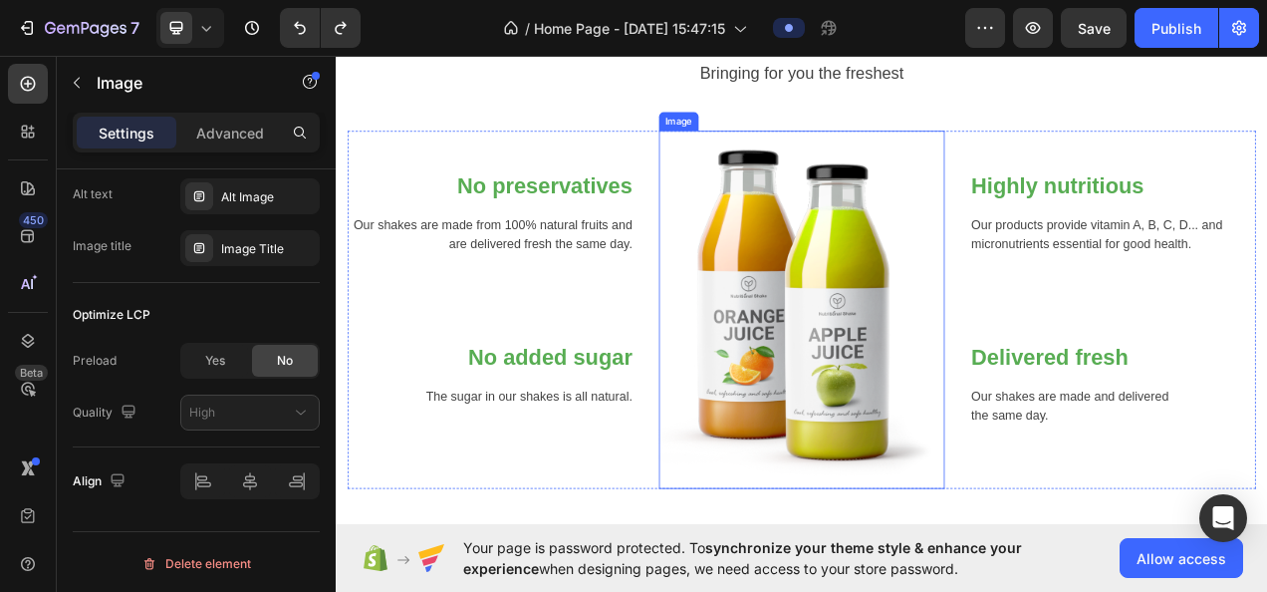
scroll to position [996, 0]
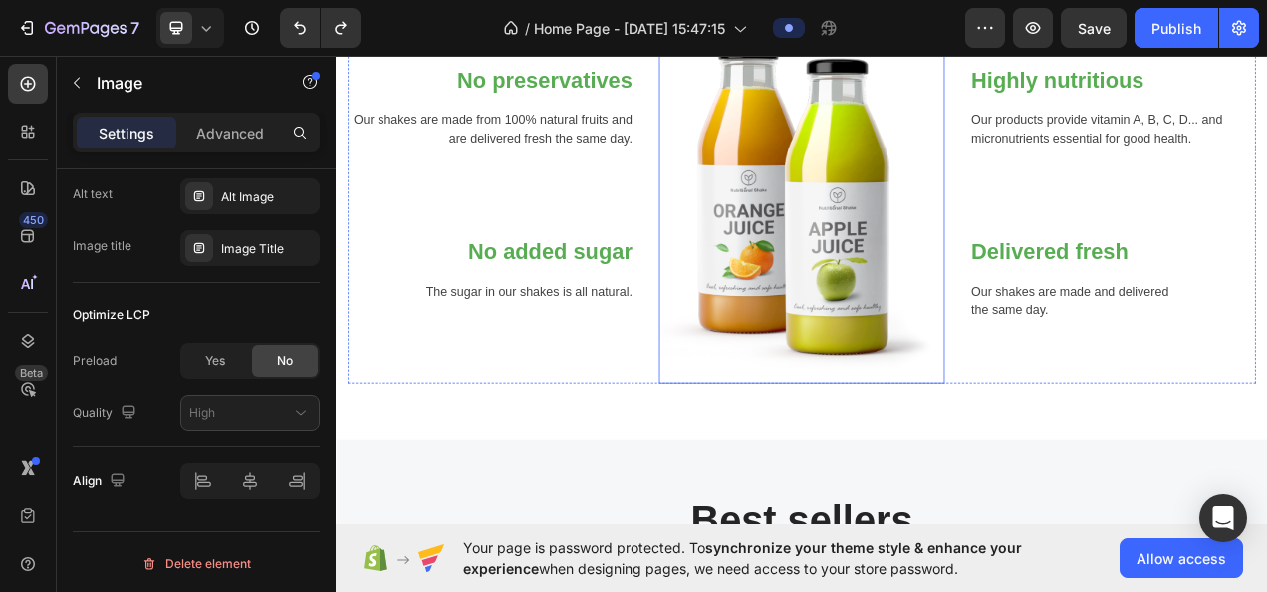
click at [912, 370] on img at bounding box center [934, 247] width 368 height 459
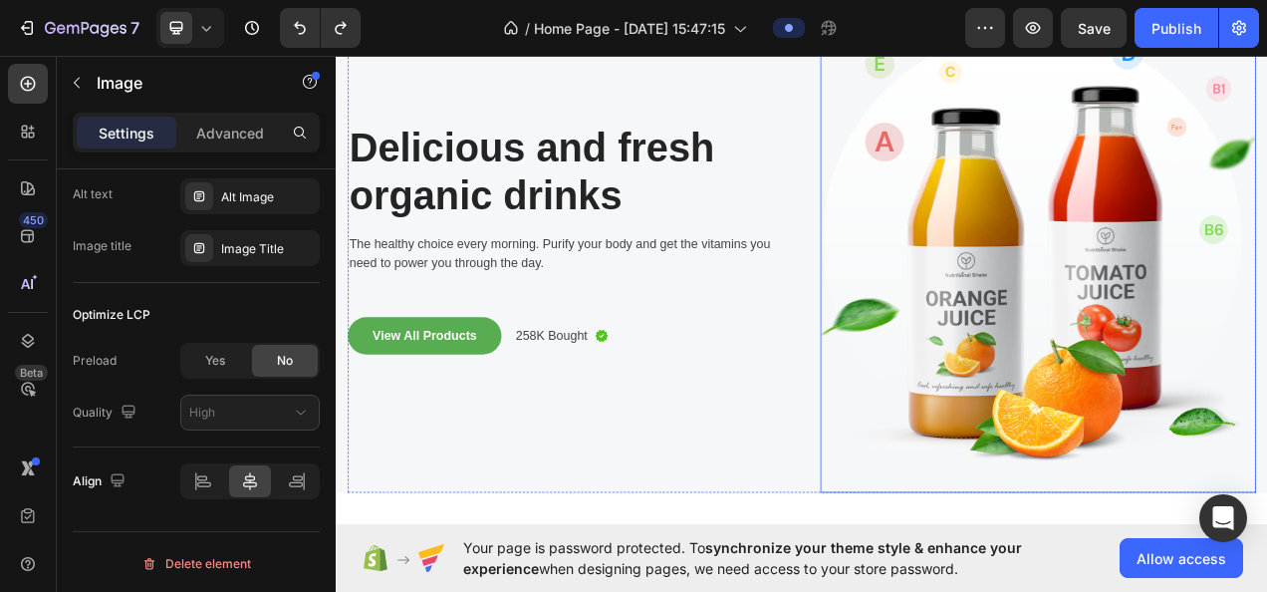
scroll to position [0, 0]
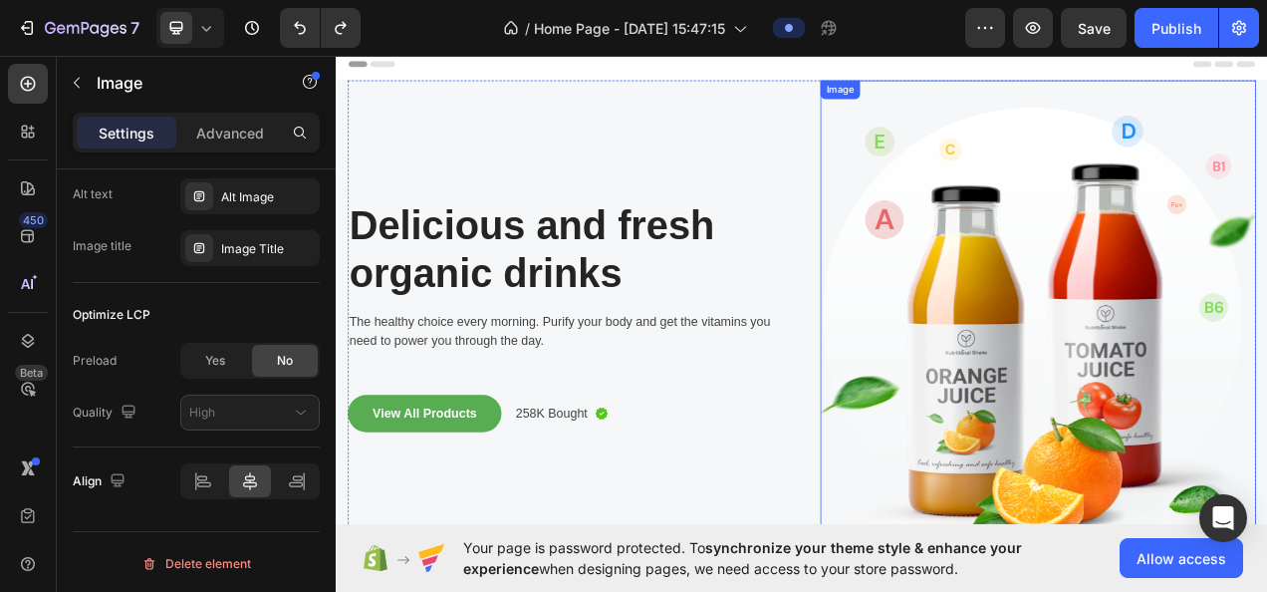
click at [1167, 397] on img at bounding box center [1236, 403] width 559 height 629
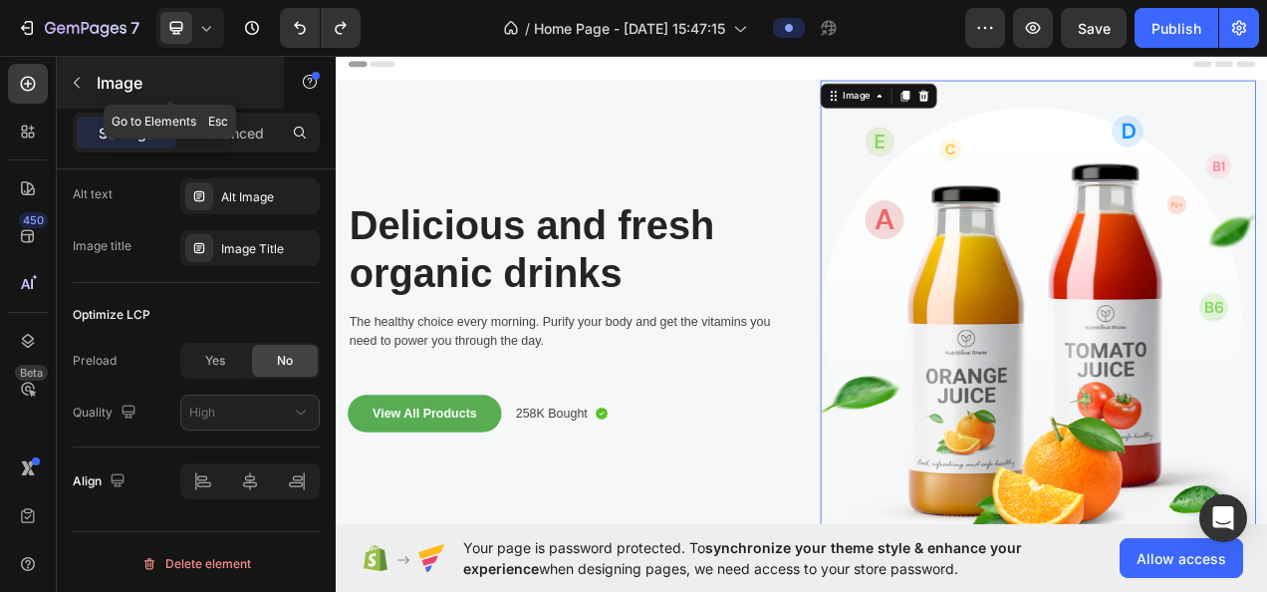
click at [111, 84] on p "Image" at bounding box center [181, 83] width 169 height 24
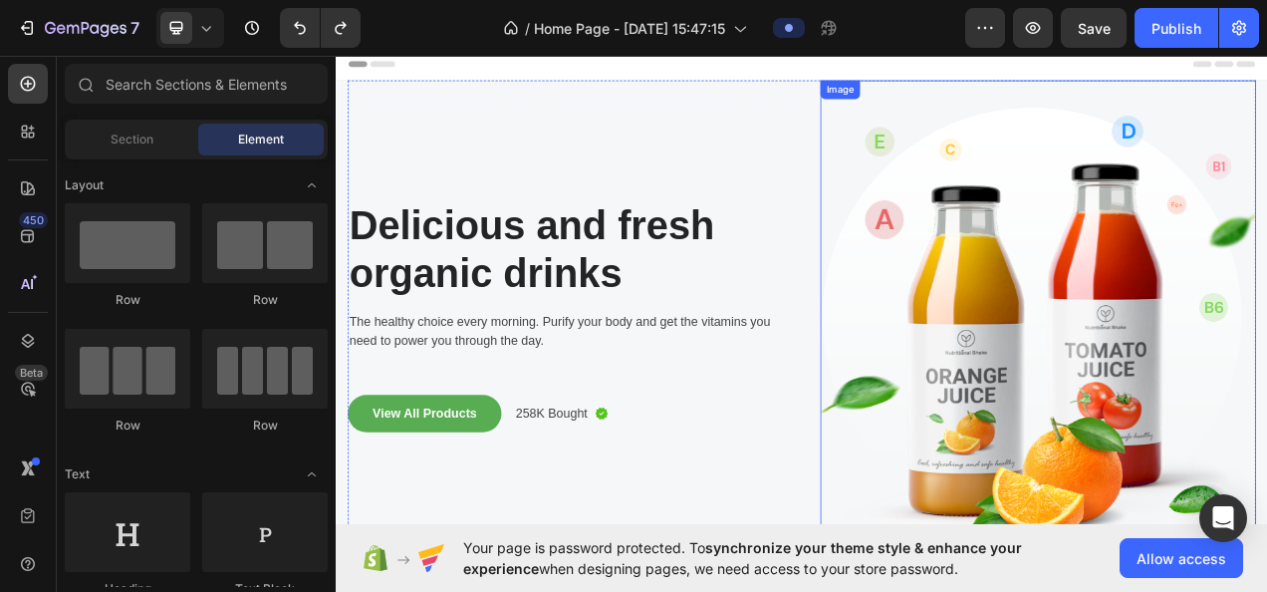
click at [1227, 380] on img at bounding box center [1236, 403] width 559 height 629
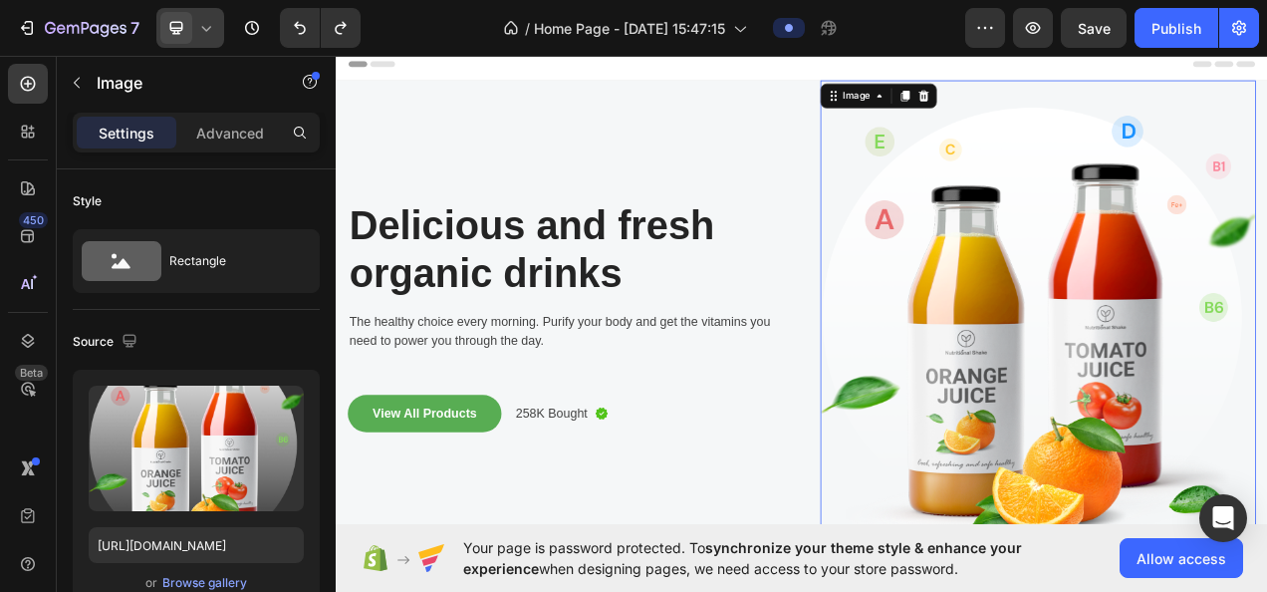
click at [191, 30] on div at bounding box center [190, 28] width 68 height 40
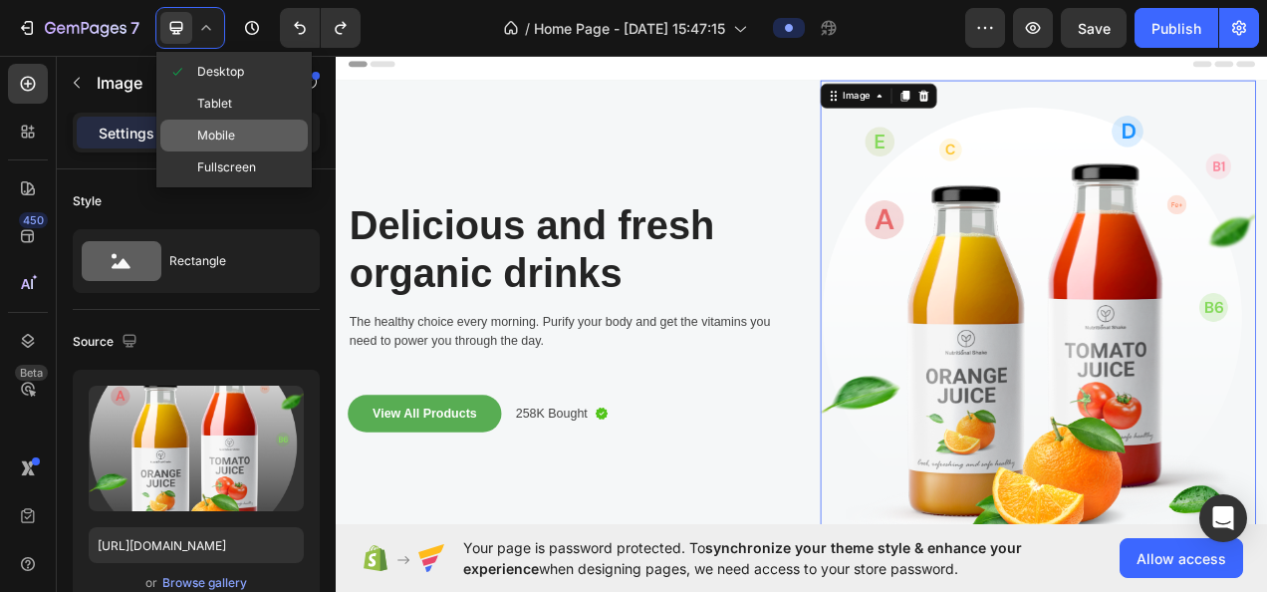
click at [222, 136] on span "Mobile" at bounding box center [216, 136] width 38 height 20
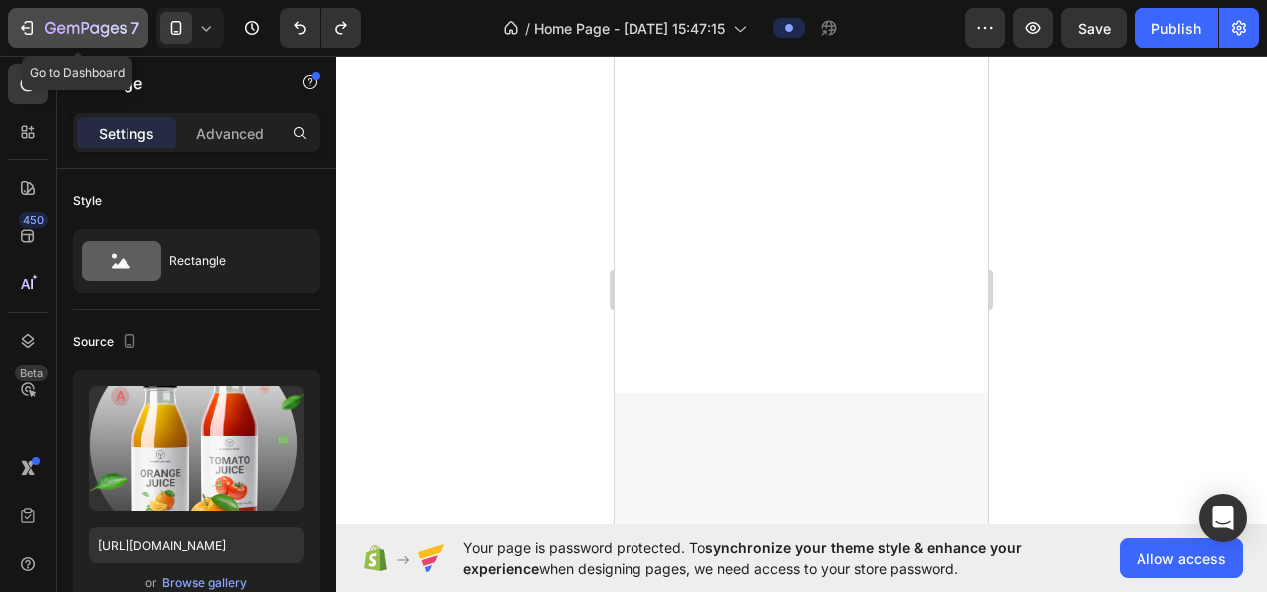
scroll to position [3088, 0]
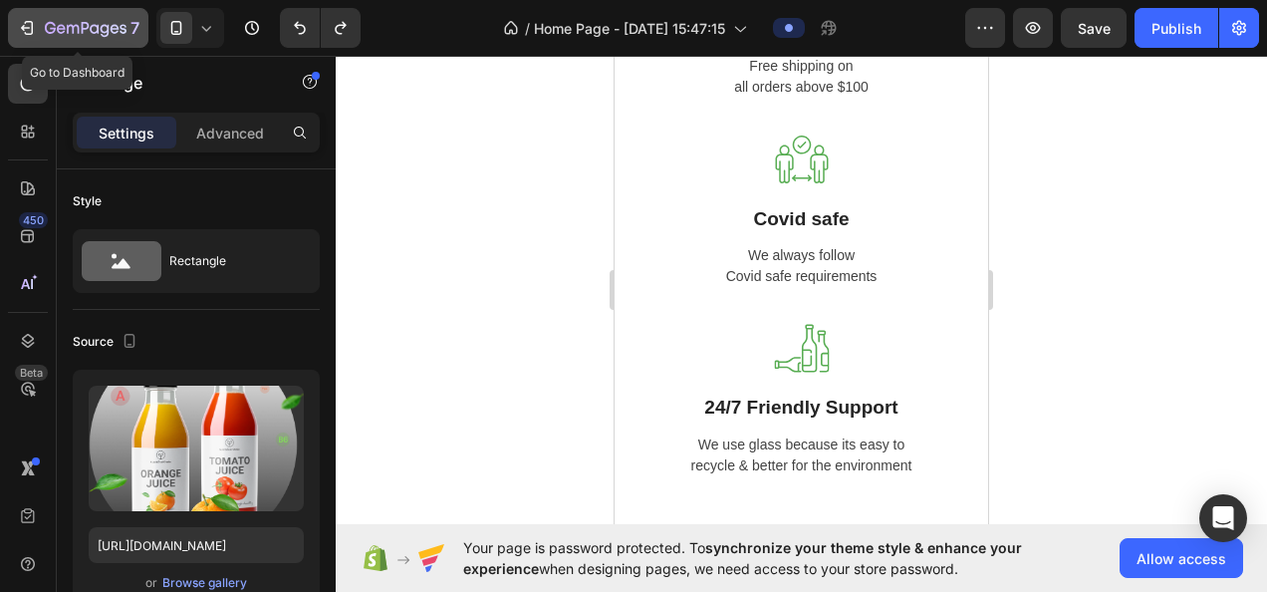
click at [94, 24] on icon "button" at bounding box center [86, 29] width 82 height 17
click at [36, 28] on div "7" at bounding box center [78, 28] width 123 height 24
